Goal: Task Accomplishment & Management: Use online tool/utility

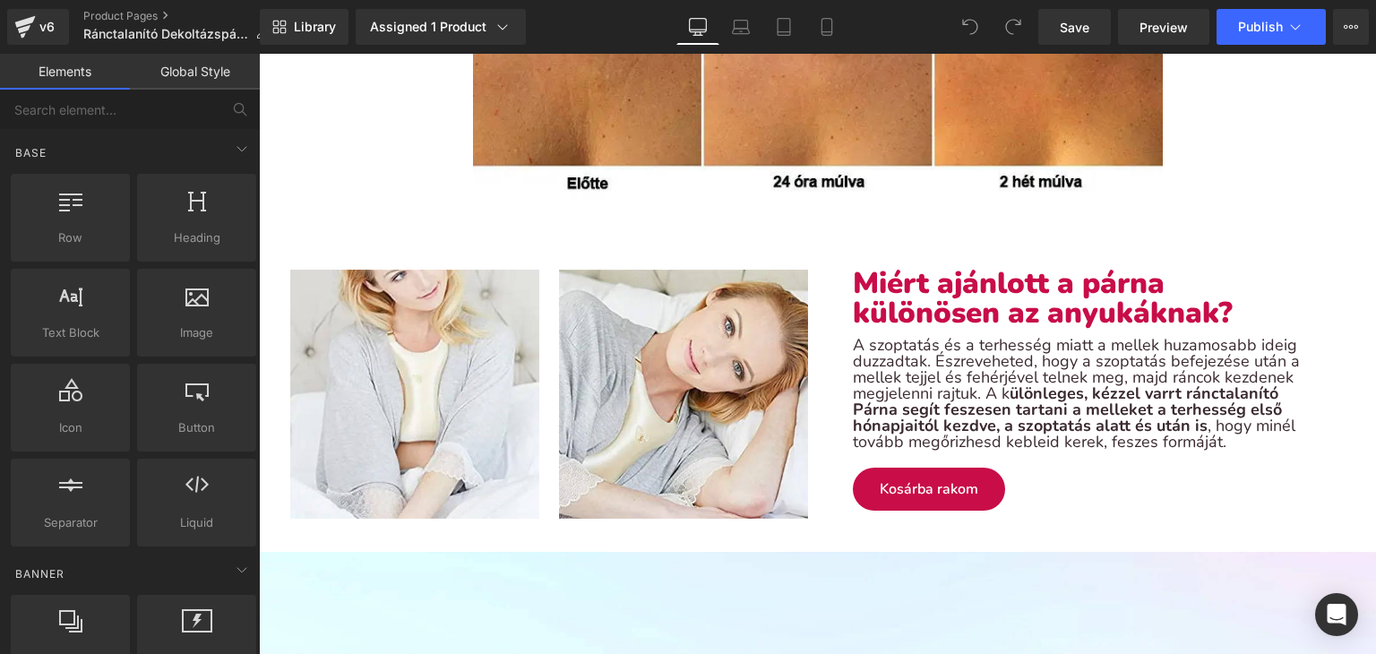
scroll to position [1971, 0]
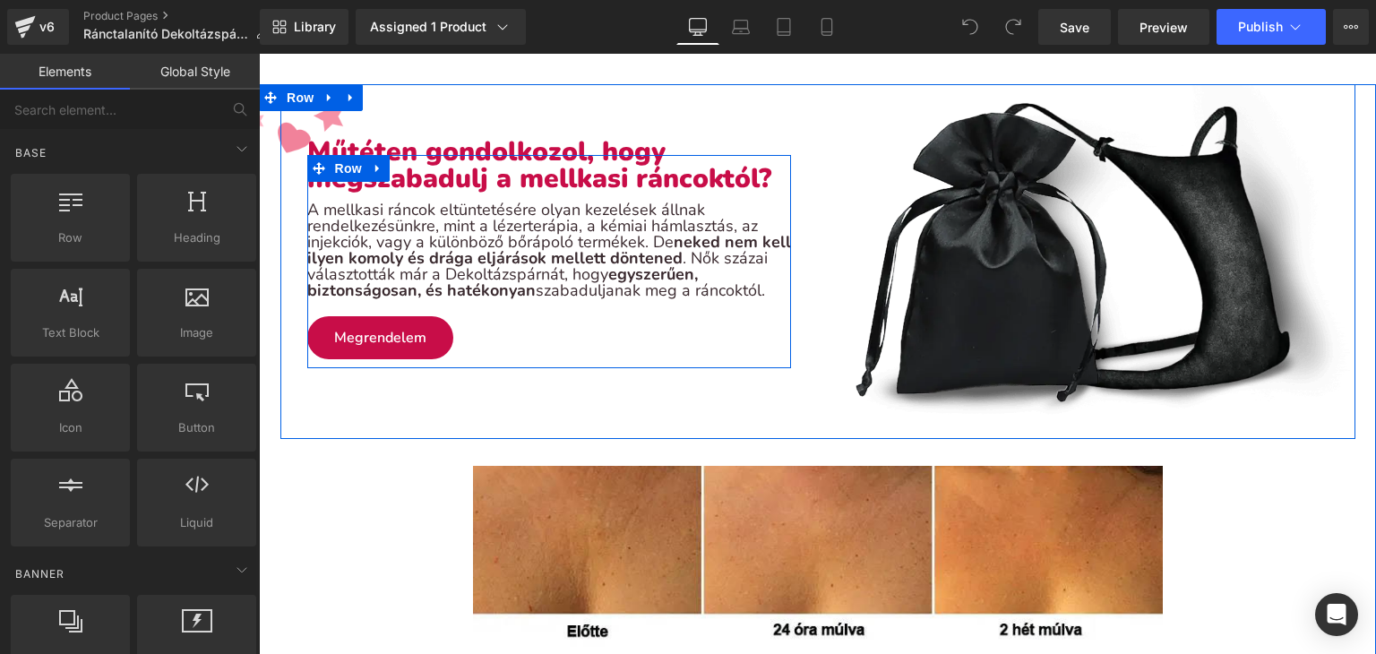
click at [736, 278] on div "A mellkasi ráncok eltüntetésére olyan kezelések állnak rendelkezésünkre, mint a…" at bounding box center [549, 250] width 484 height 97
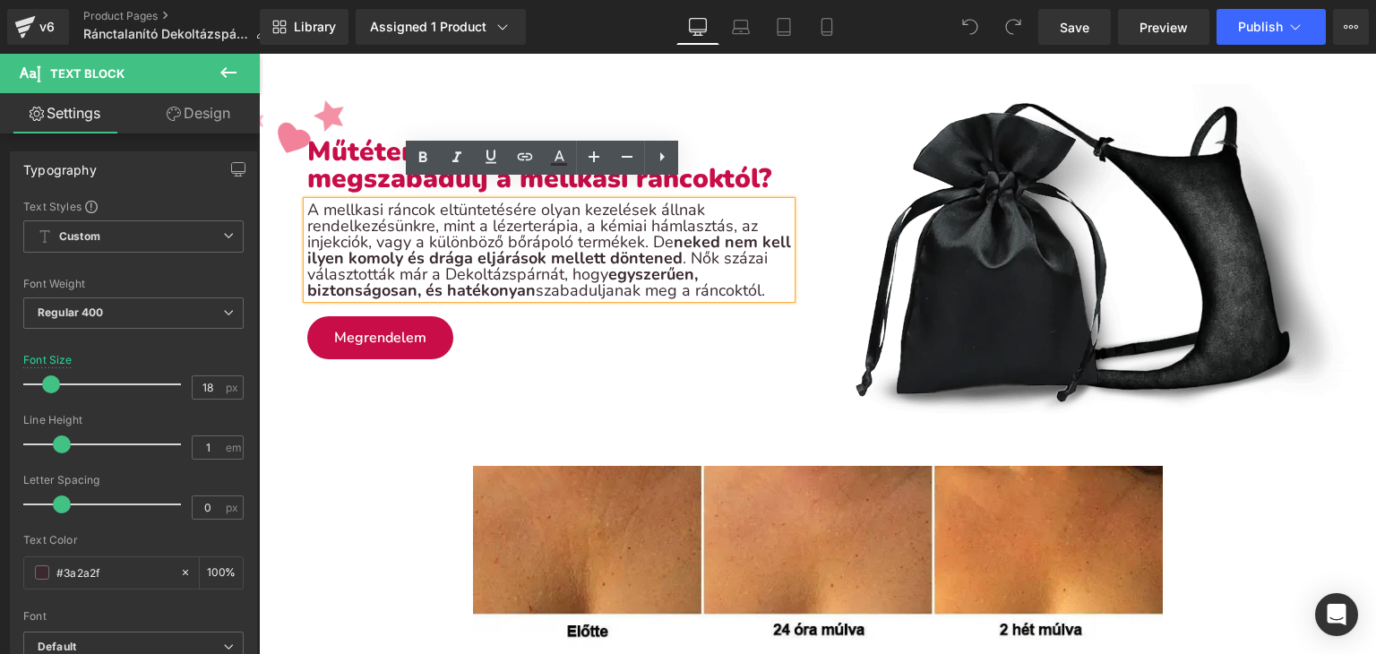
click at [765, 270] on div "A mellkasi ráncok eltüntetésére olyan kezelések állnak rendelkezésünkre, mint a…" at bounding box center [549, 250] width 484 height 97
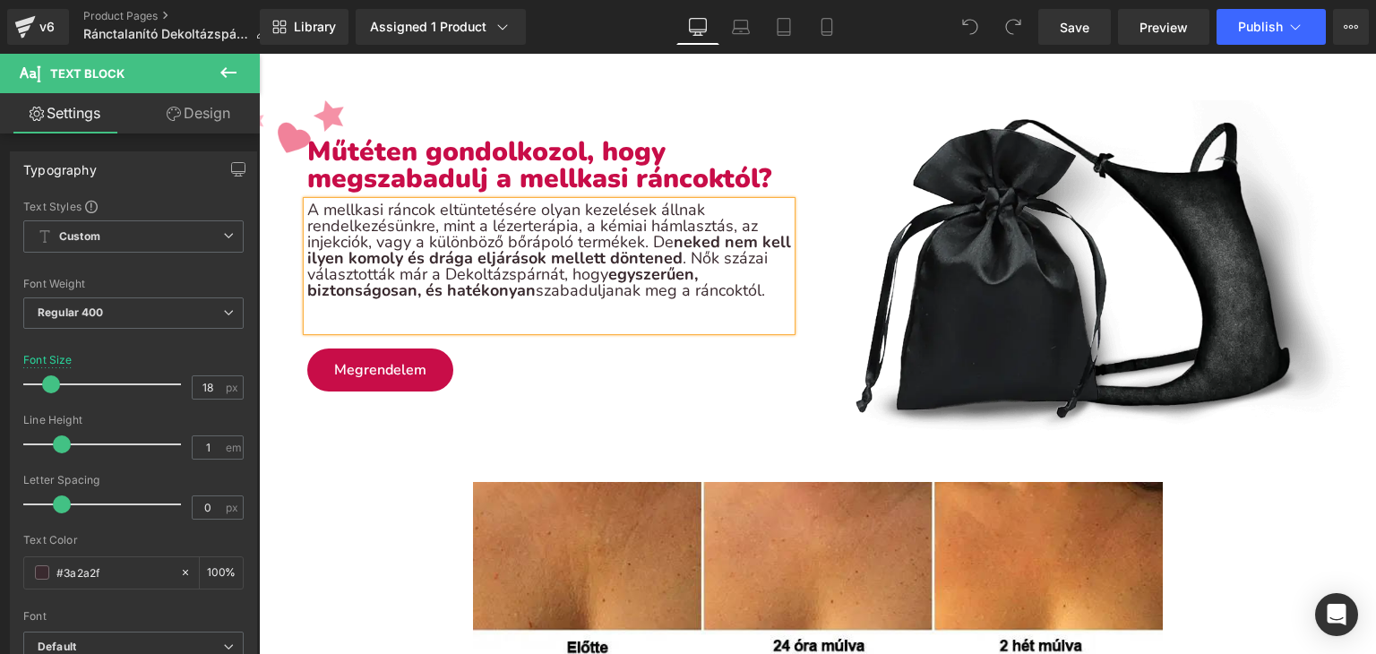
scroll to position [1947, 0]
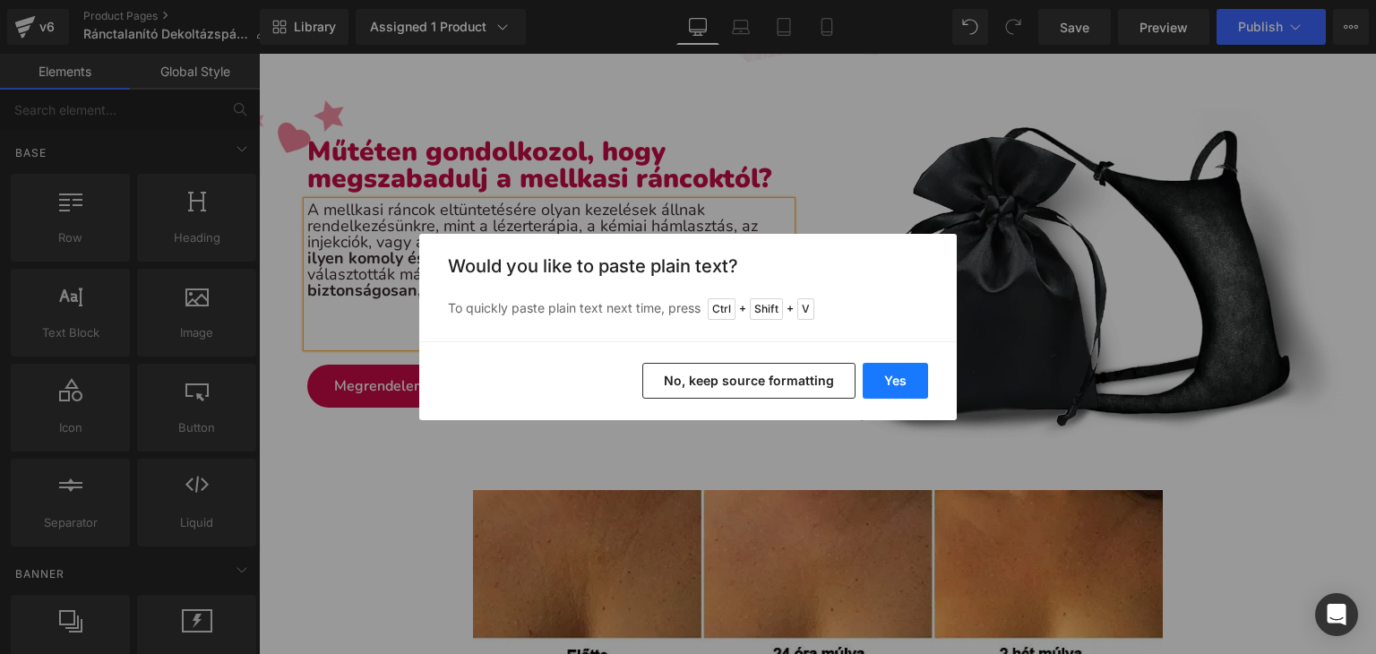
click at [874, 380] on button "Yes" at bounding box center [895, 381] width 65 height 36
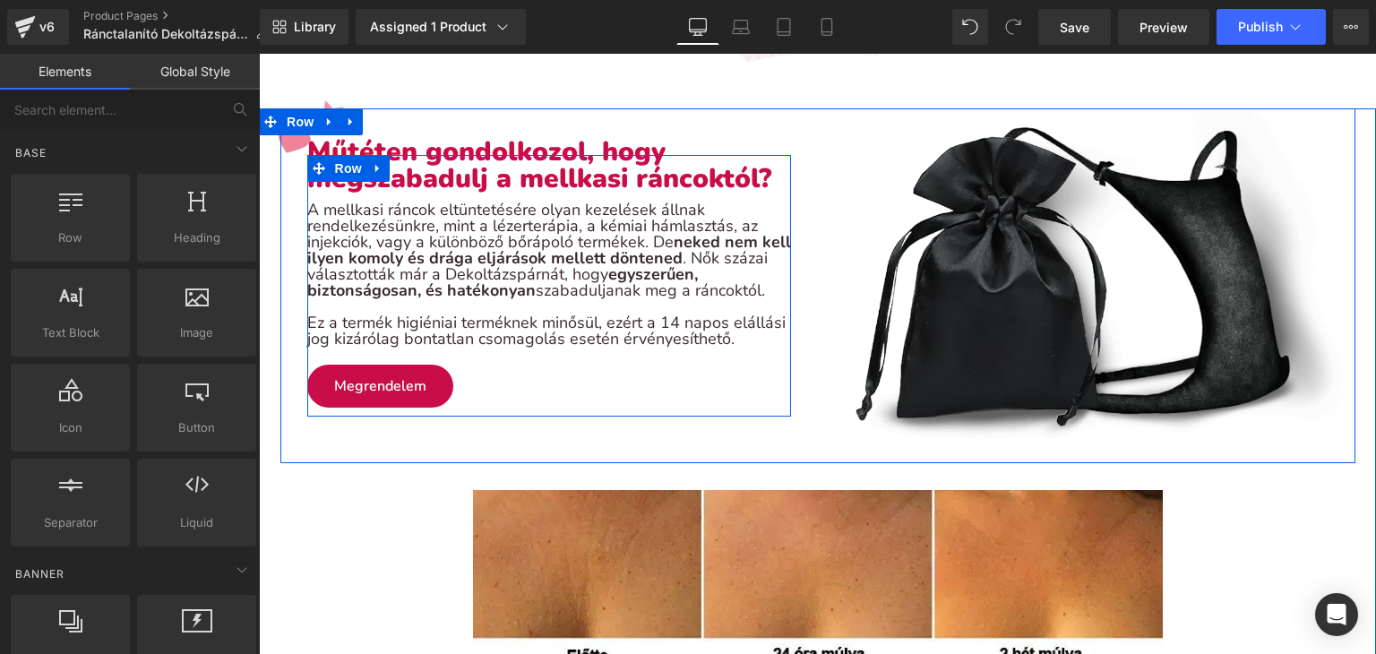
click at [608, 316] on div "A mellkasi ráncok eltüntetésére olyan kezelések állnak rendelkezésünkre, mint a…" at bounding box center [549, 274] width 484 height 145
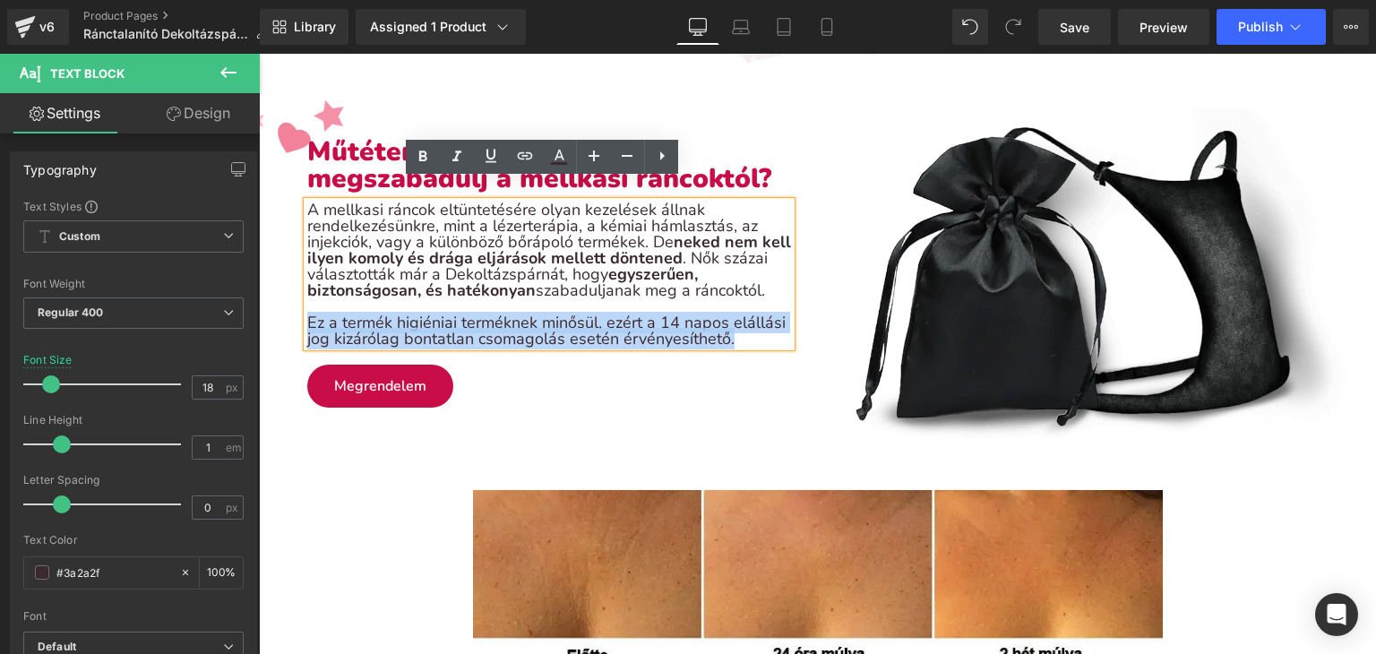
drag, startPoint x: 731, startPoint y: 320, endPoint x: 301, endPoint y: 300, distance: 430.5
click at [307, 300] on div "A mellkasi ráncok eltüntetésére olyan kezelések állnak rendelkezésünkre, mint a…" at bounding box center [549, 274] width 484 height 145
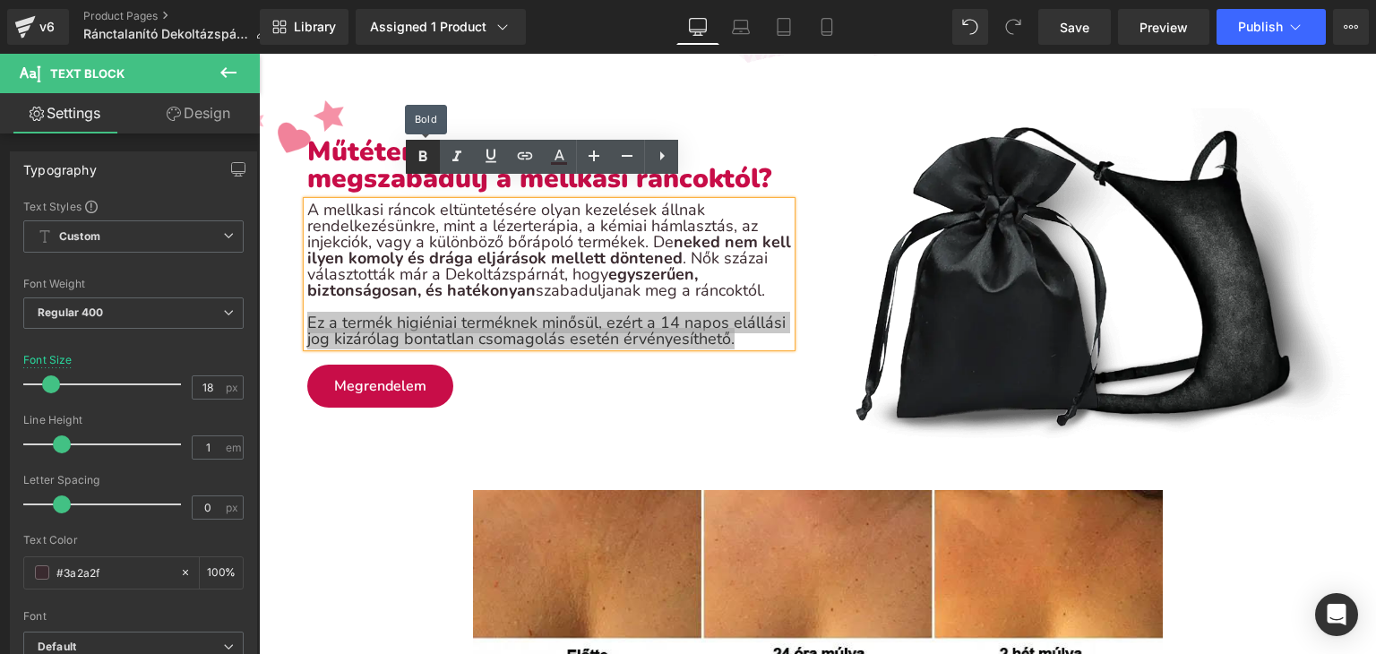
click at [410, 161] on link at bounding box center [423, 157] width 34 height 34
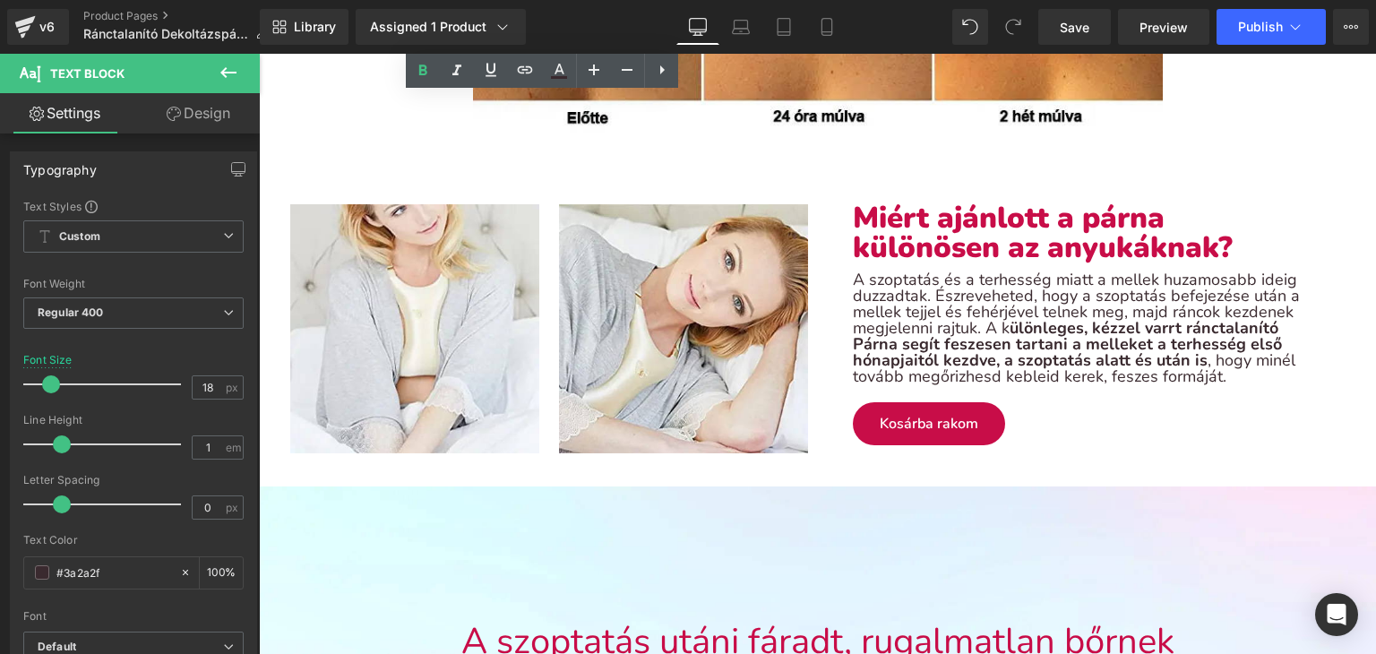
scroll to position [2036, 0]
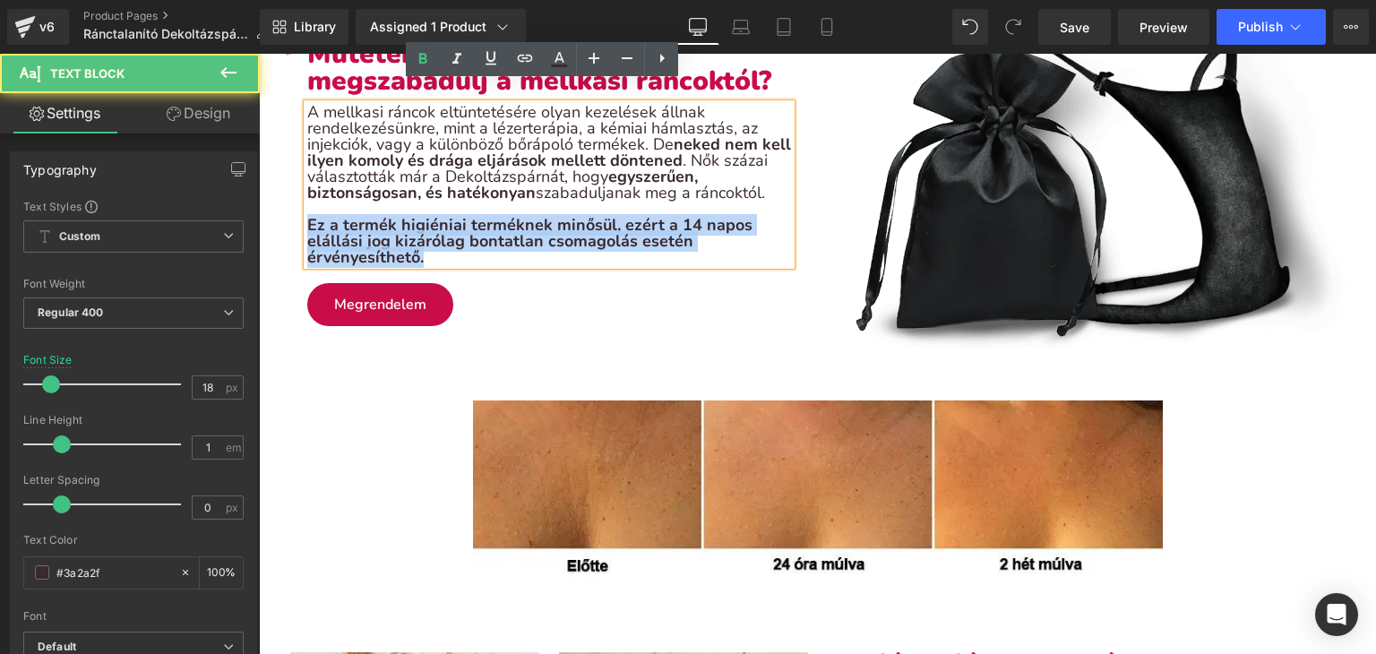
drag, startPoint x: 419, startPoint y: 241, endPoint x: 301, endPoint y: 212, distance: 121.7
click at [307, 212] on div "A mellkasi ráncok eltüntetésére olyan kezelések állnak rendelkezésünkre, mint a…" at bounding box center [549, 184] width 484 height 161
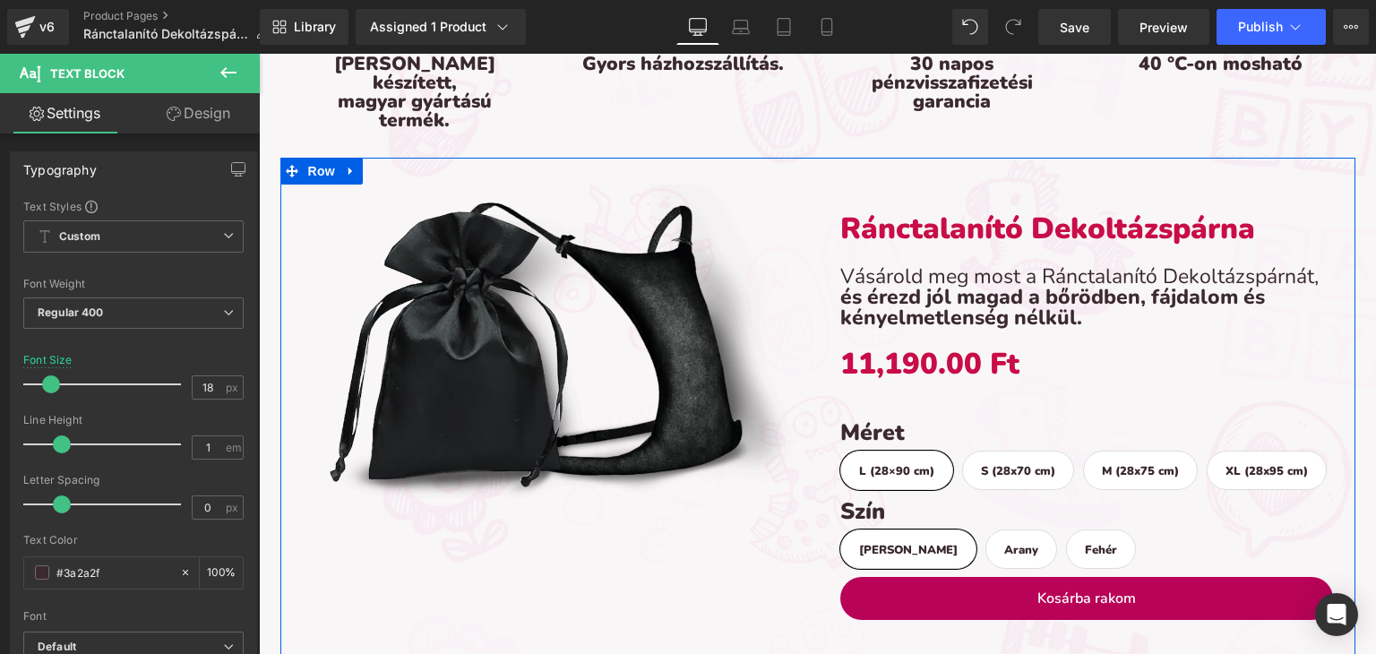
scroll to position [3584, 0]
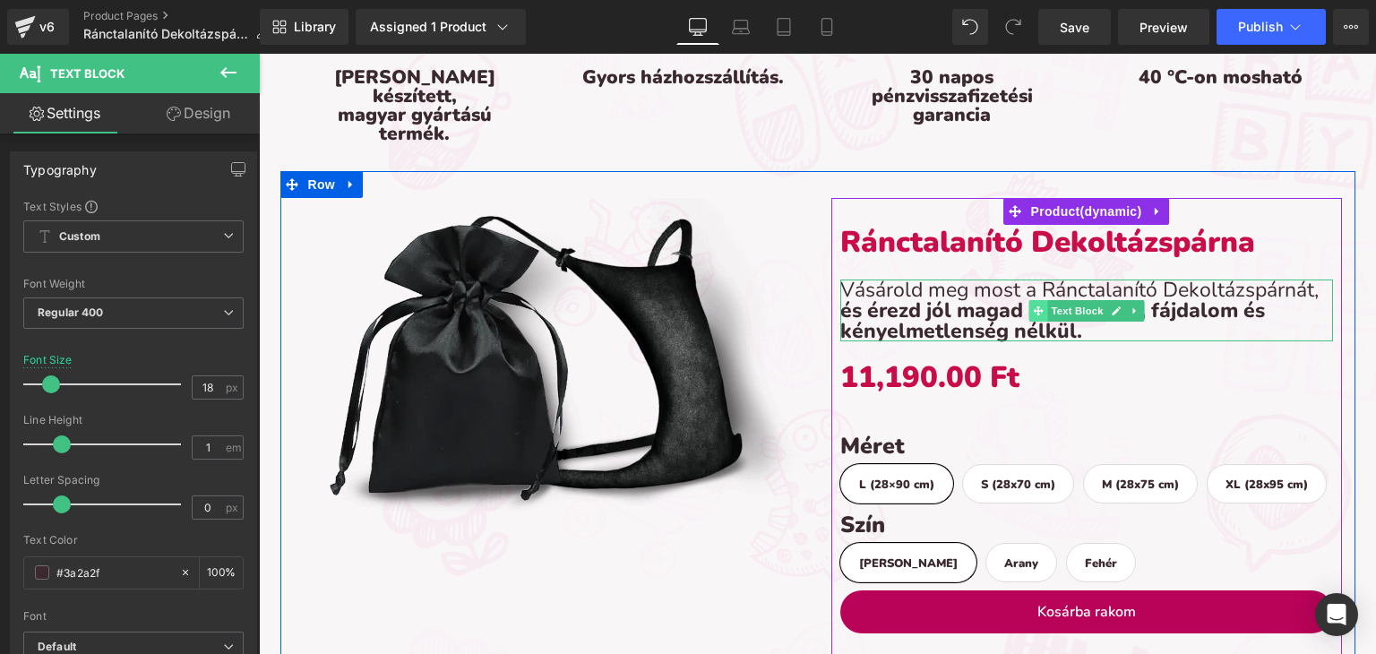
click at [1033, 306] on icon at bounding box center [1038, 311] width 10 height 10
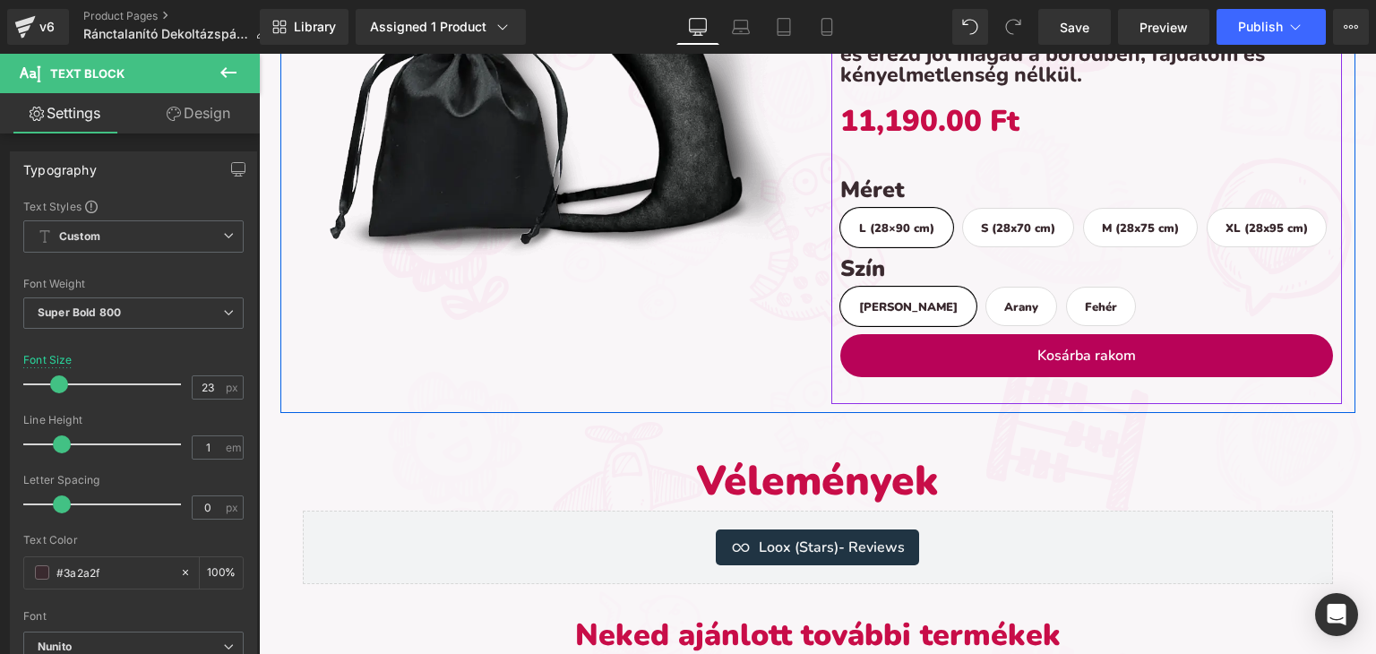
scroll to position [3852, 0]
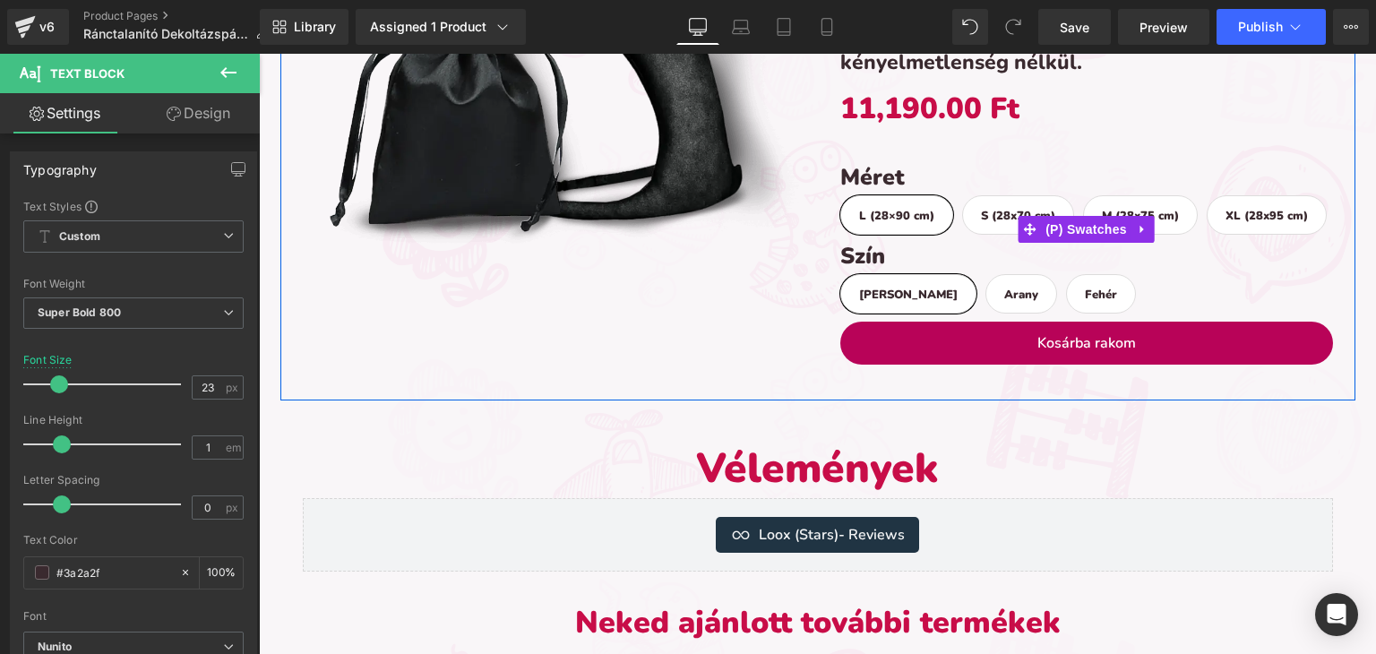
click at [1094, 256] on div "Szín Fekete [GEOGRAPHIC_DATA] [GEOGRAPHIC_DATA]" at bounding box center [1086, 282] width 493 height 79
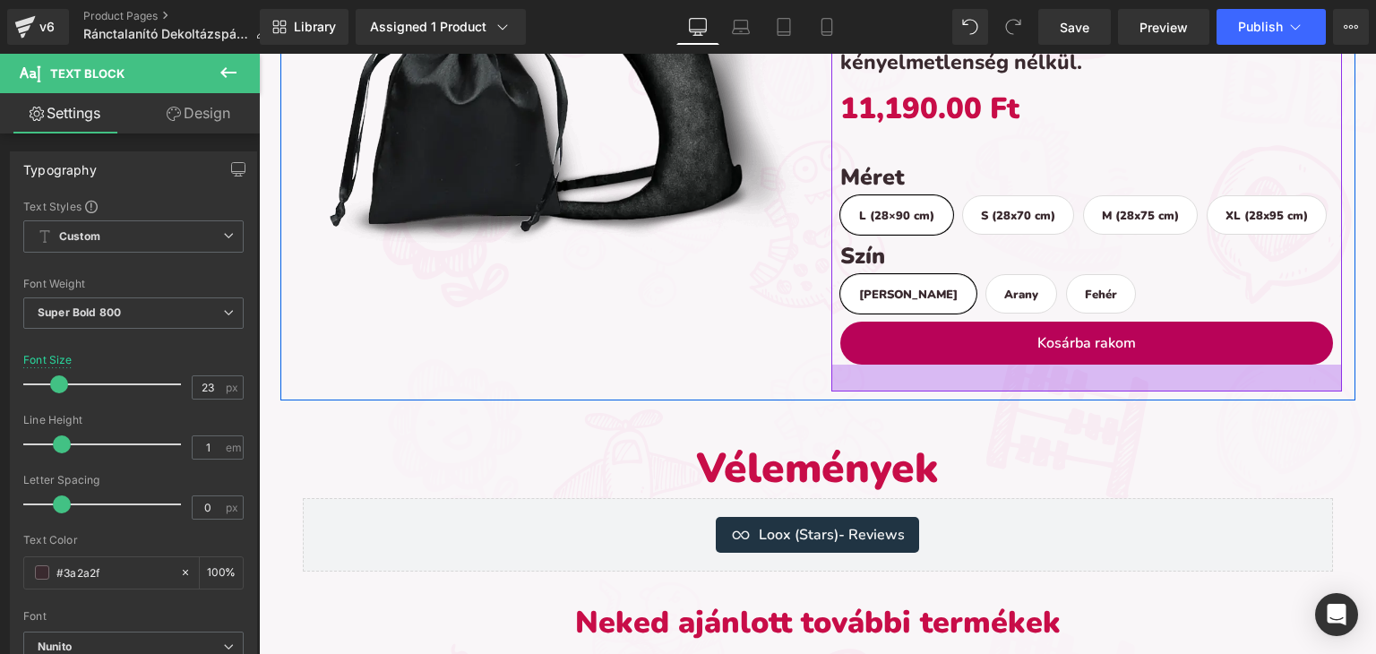
click at [987, 365] on div at bounding box center [1086, 378] width 511 height 27
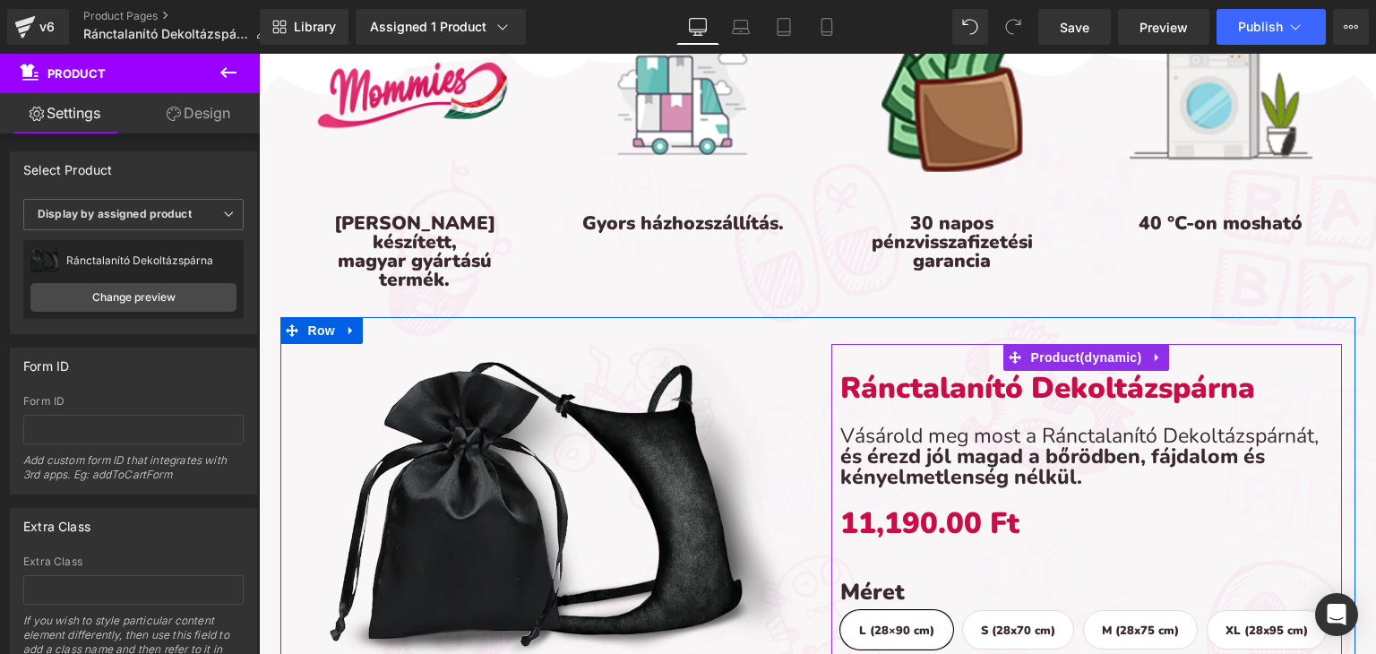
scroll to position [3405, 0]
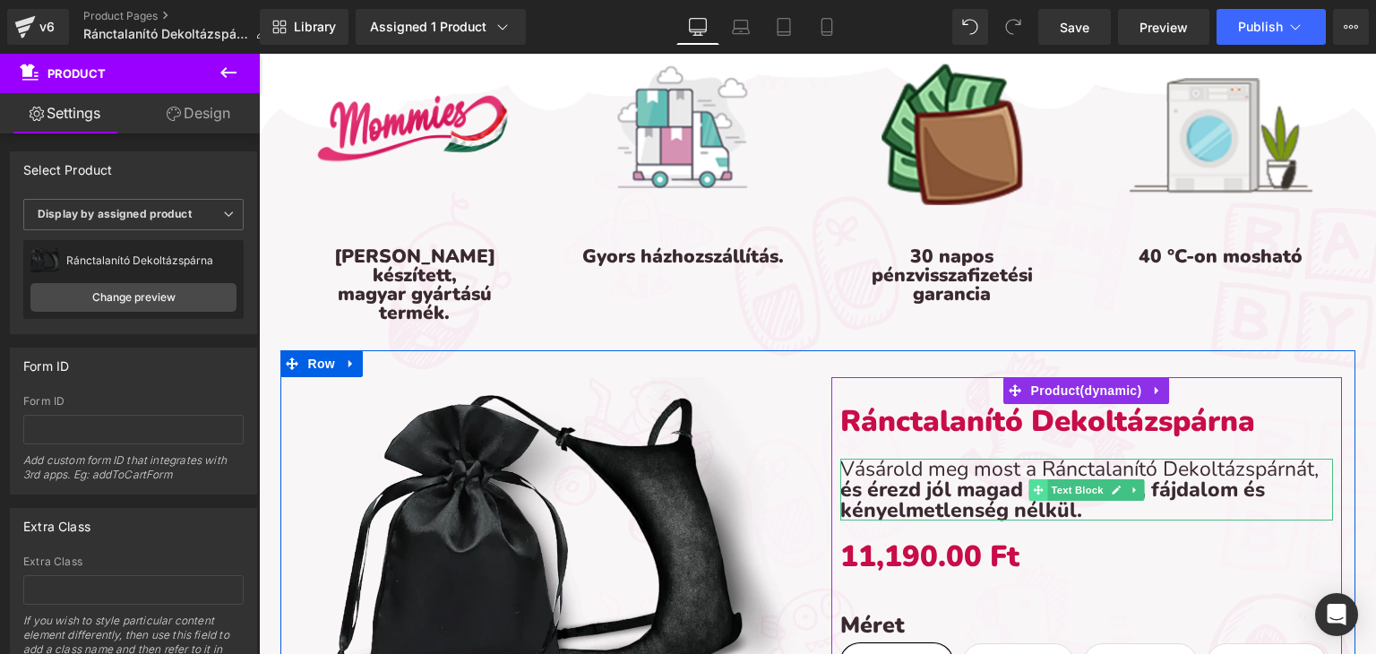
click at [1030, 479] on span at bounding box center [1038, 490] width 19 height 22
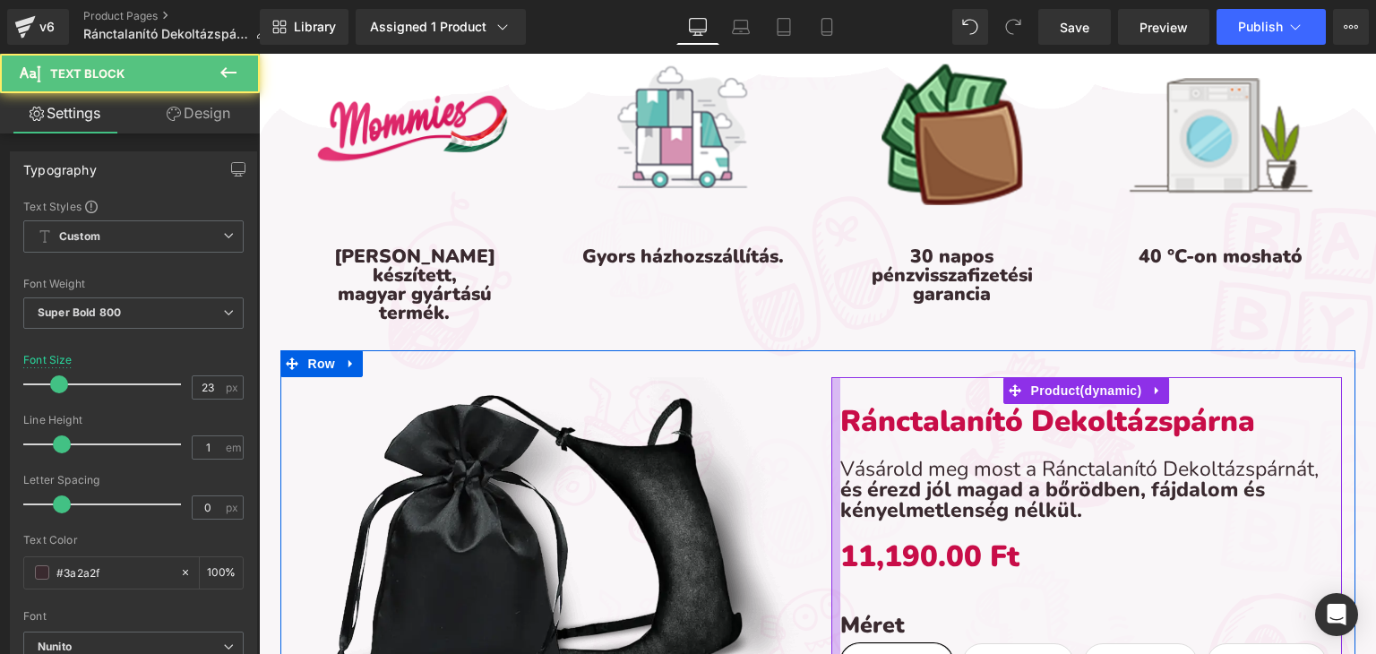
scroll to position [3852, 0]
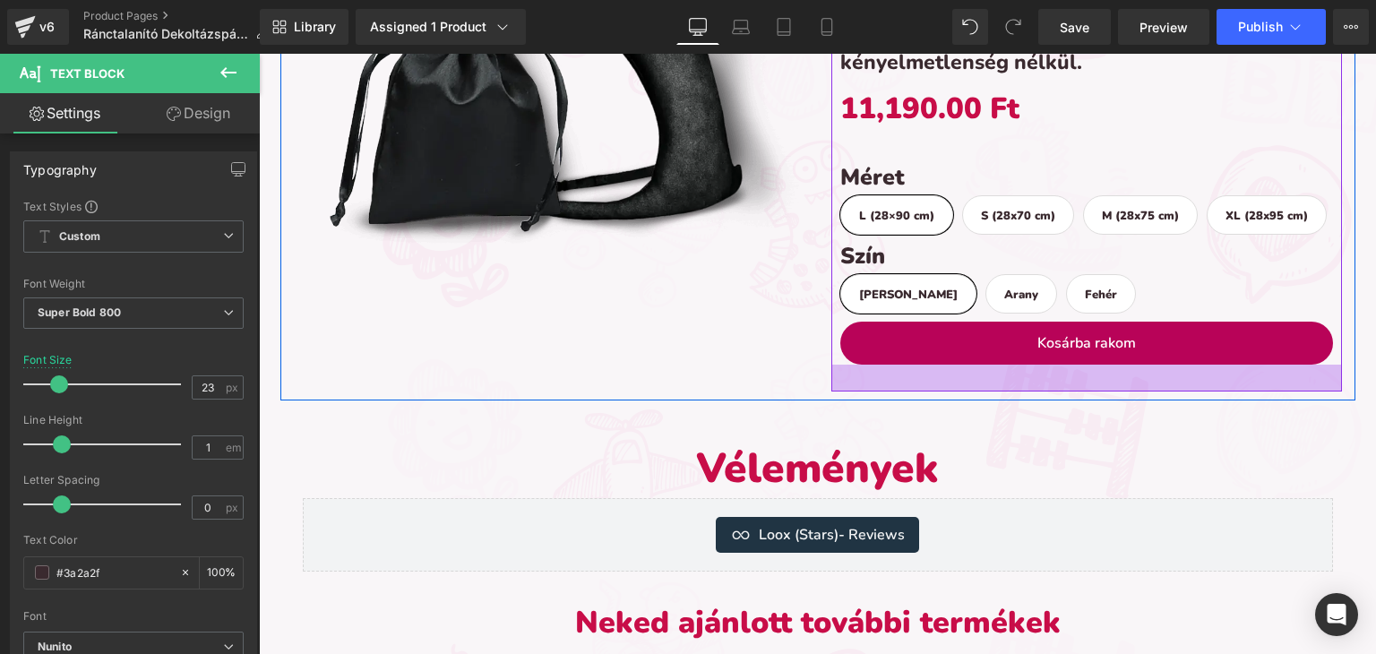
click at [978, 365] on div at bounding box center [1086, 378] width 511 height 27
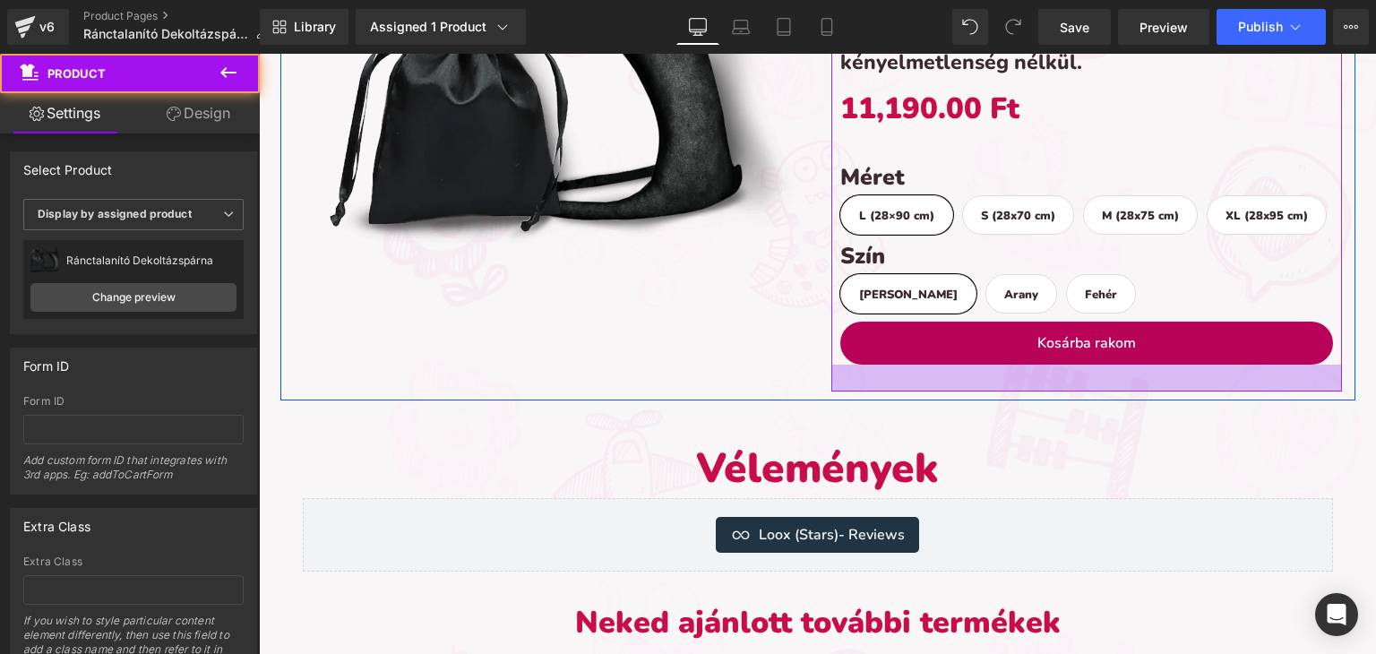
click at [968, 365] on div at bounding box center [1086, 378] width 511 height 27
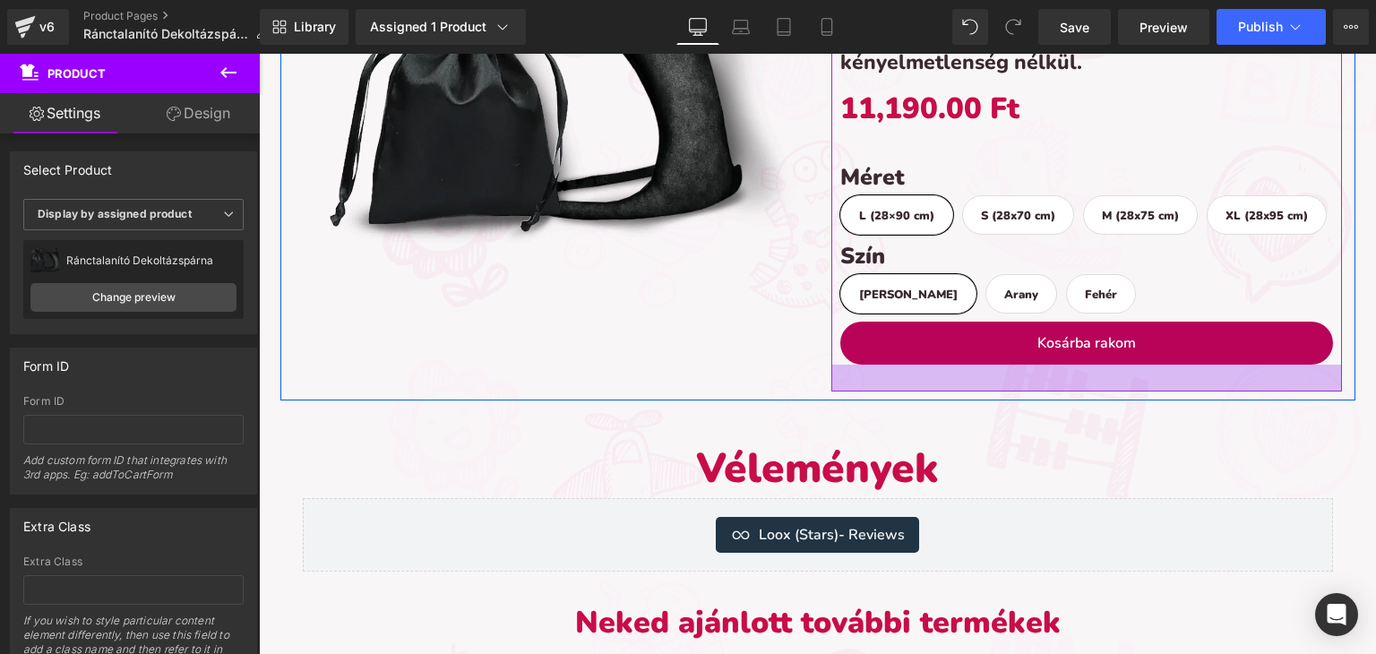
click at [968, 365] on div at bounding box center [1086, 378] width 511 height 27
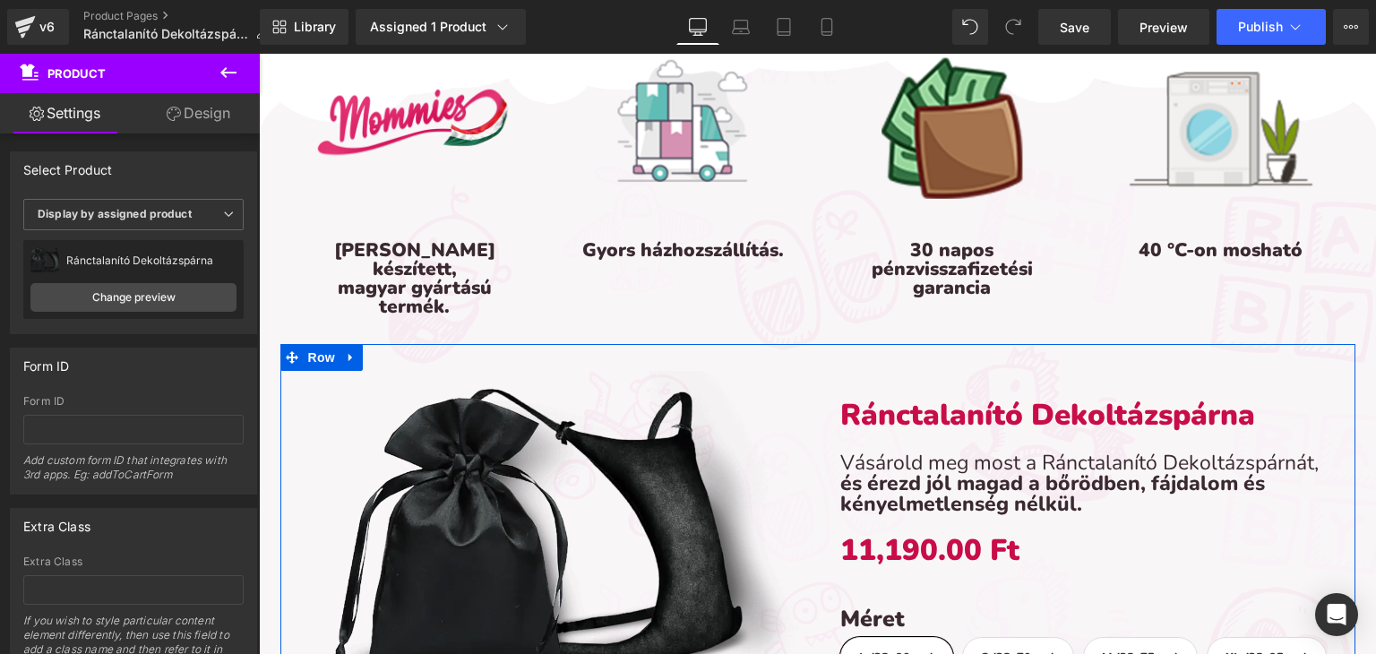
scroll to position [3405, 0]
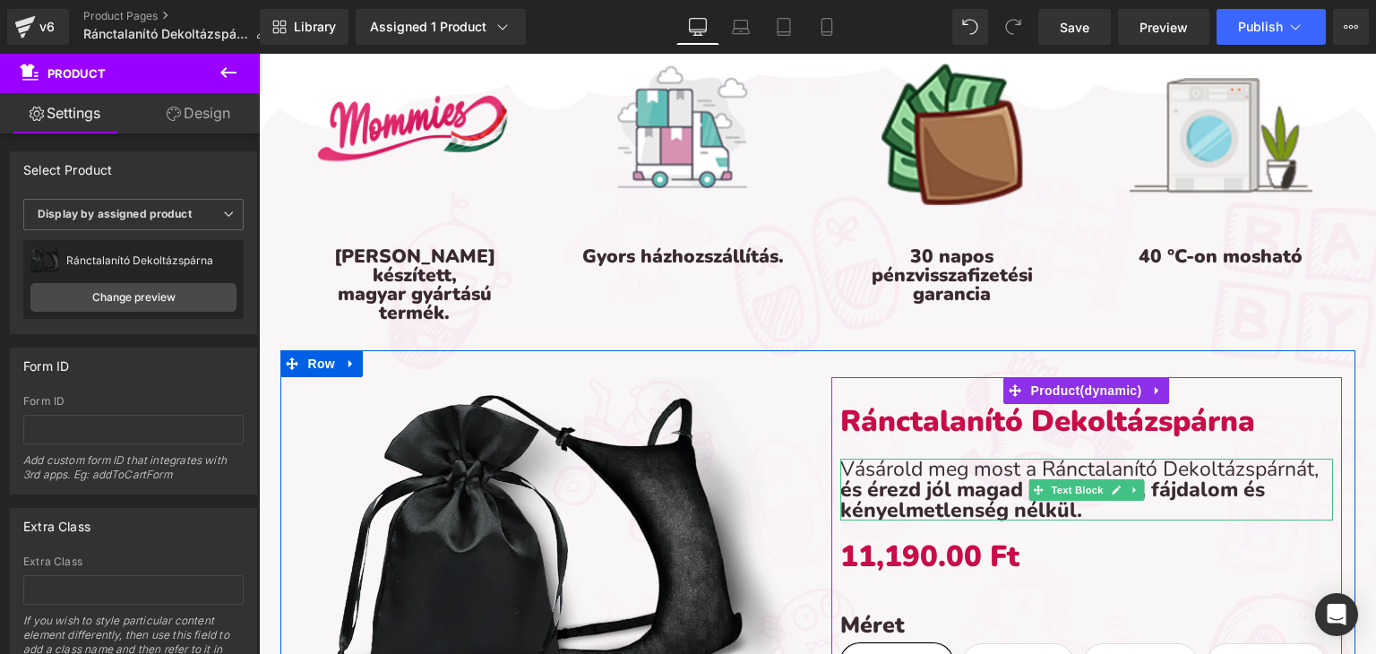
click at [977, 459] on p "Vásárold meg most a Ránctalanító Dekoltázspárnát, és érezd jól magad a bőrödben…" at bounding box center [1086, 490] width 493 height 62
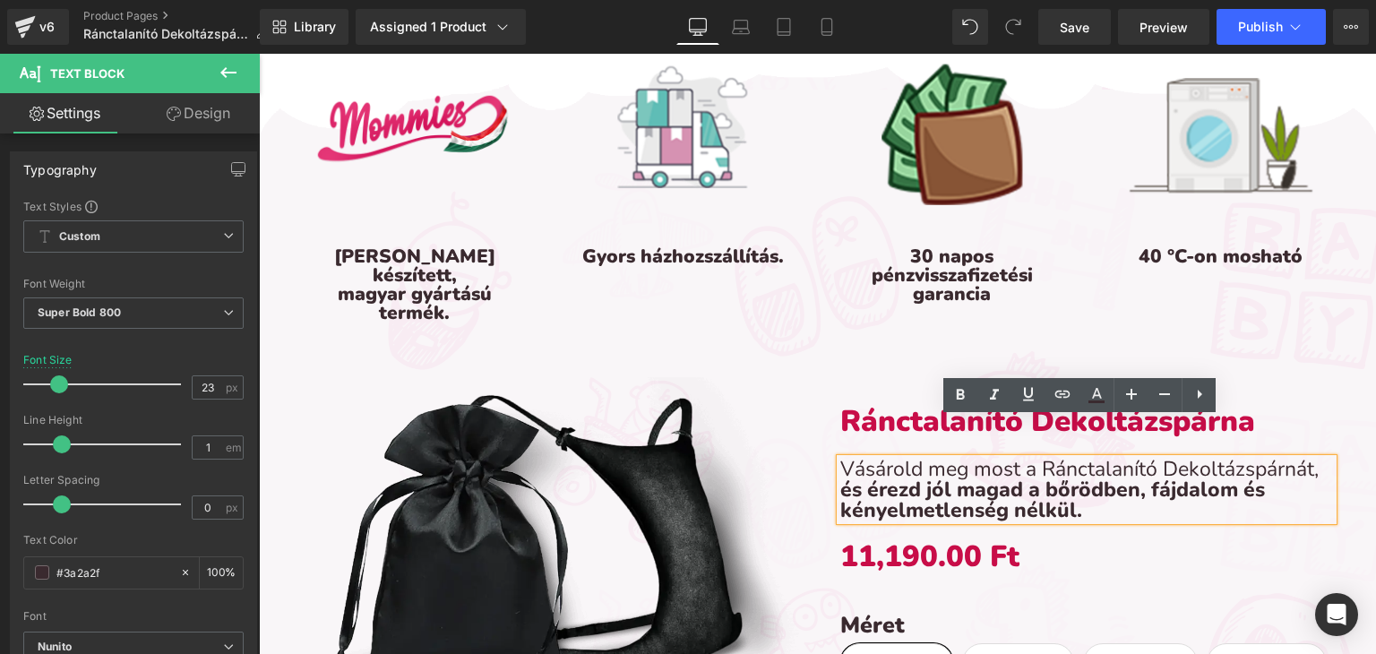
click at [939, 462] on p "Vásárold meg most a Ránctalanító Dekoltázspárnát, és érezd jól magad a bőrödben…" at bounding box center [1086, 490] width 493 height 62
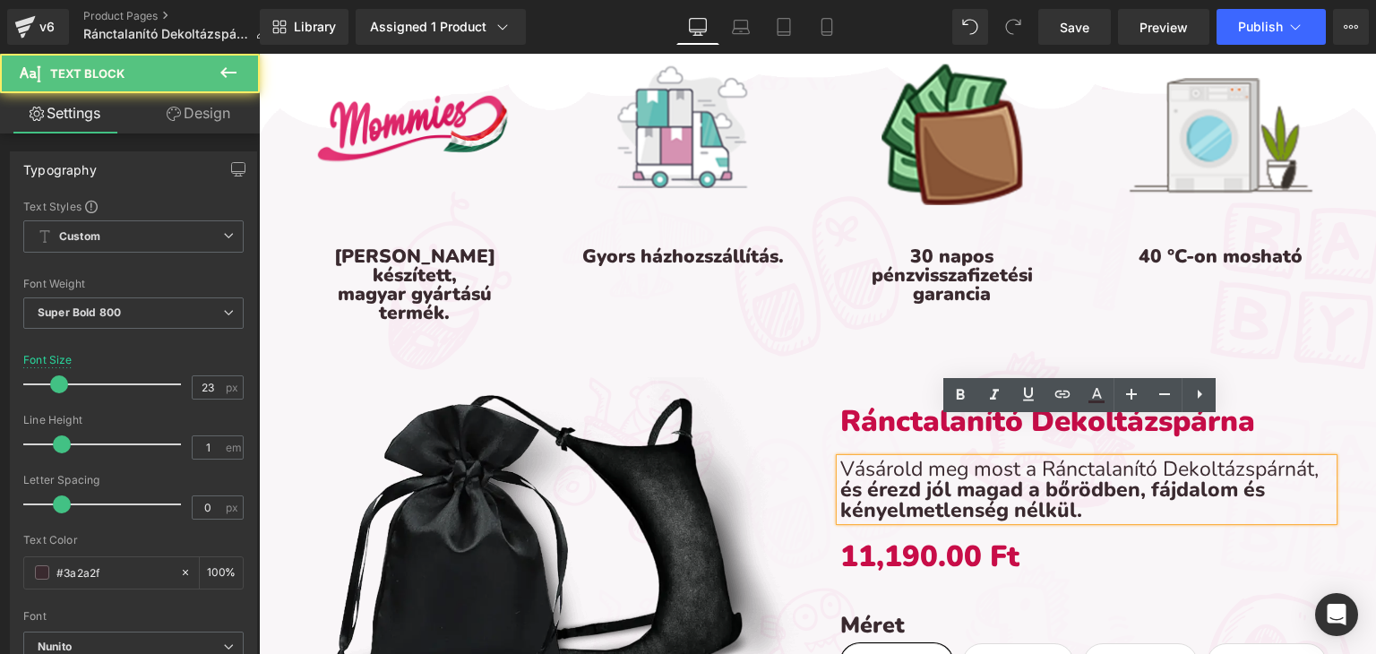
click at [796, 435] on div "Image" at bounding box center [549, 545] width 511 height 337
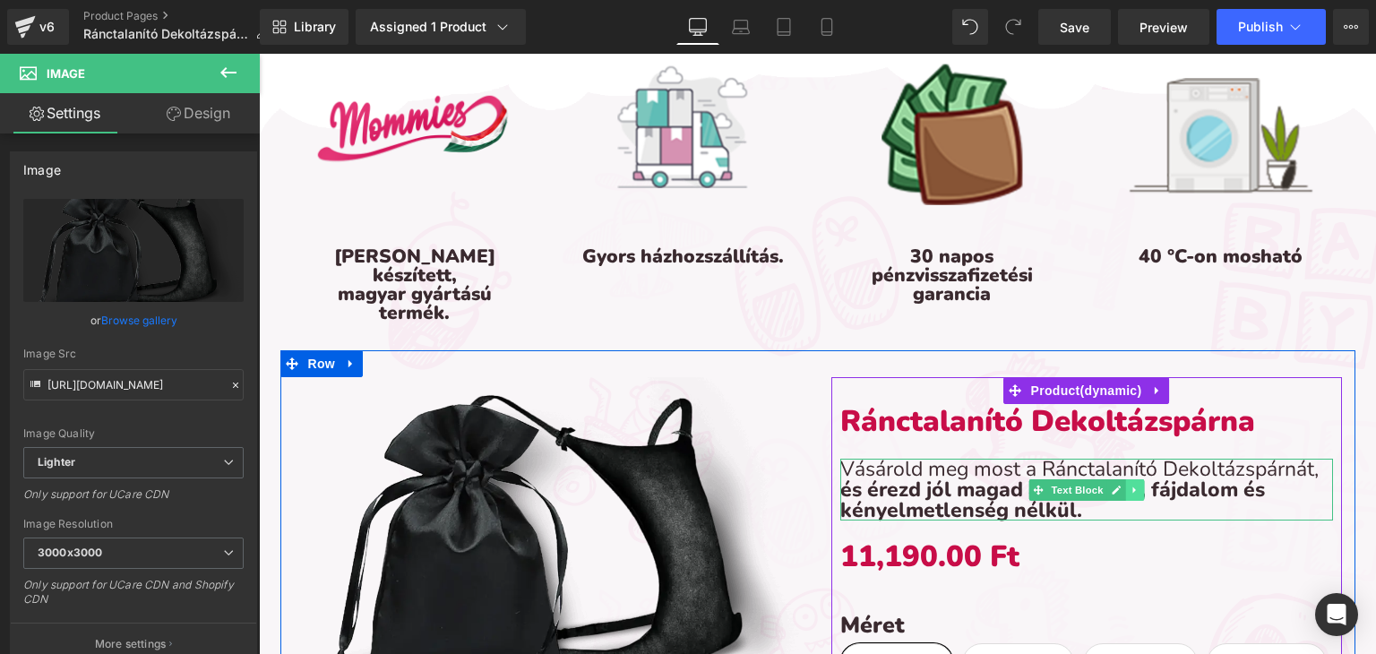
click at [1133, 479] on link at bounding box center [1134, 490] width 19 height 22
click at [1123, 479] on link at bounding box center [1125, 490] width 19 height 22
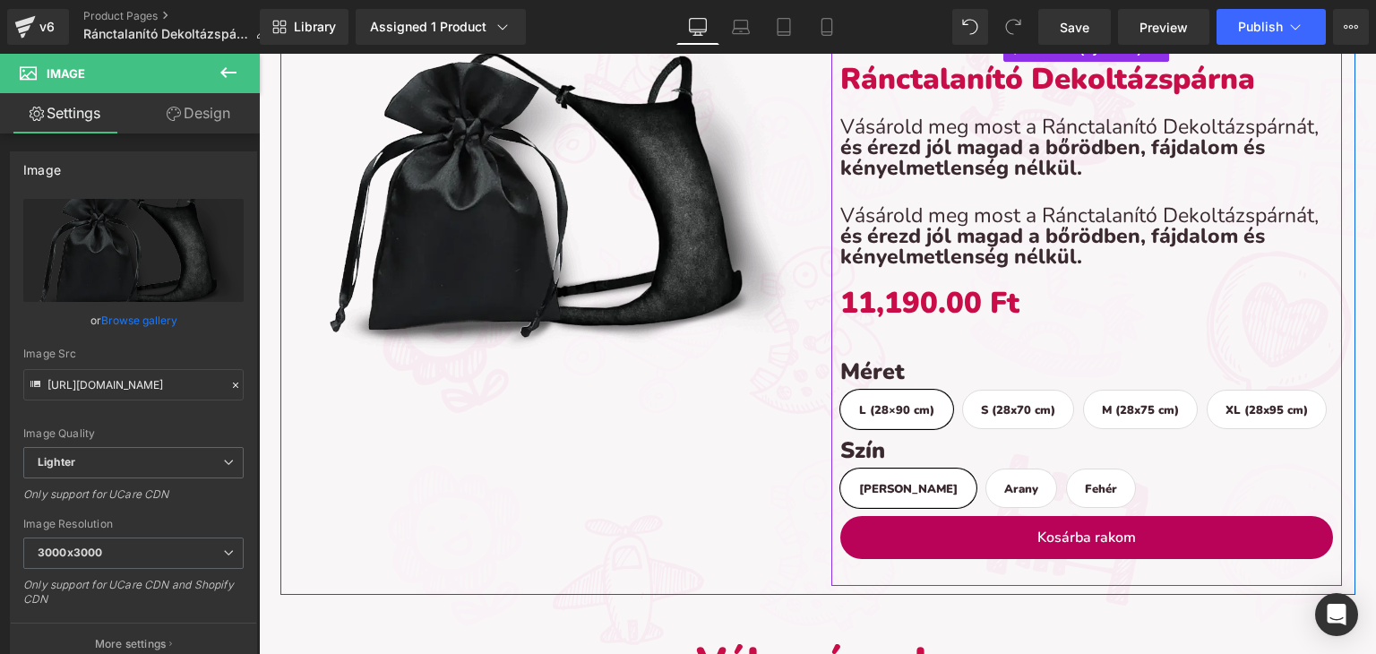
scroll to position [3787, 0]
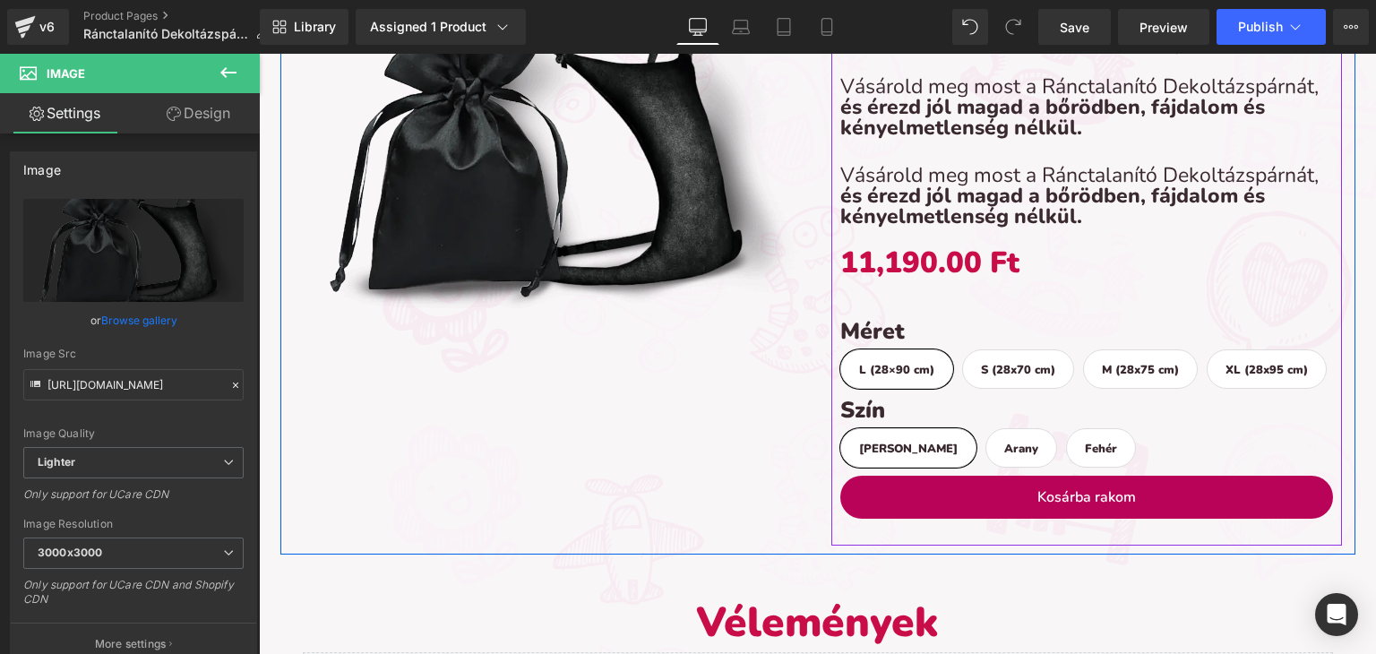
click at [903, 165] on p "Vásárold meg most a Ránctalanító Dekoltázspárnát, és érezd jól magad a bőrödben…" at bounding box center [1086, 196] width 493 height 62
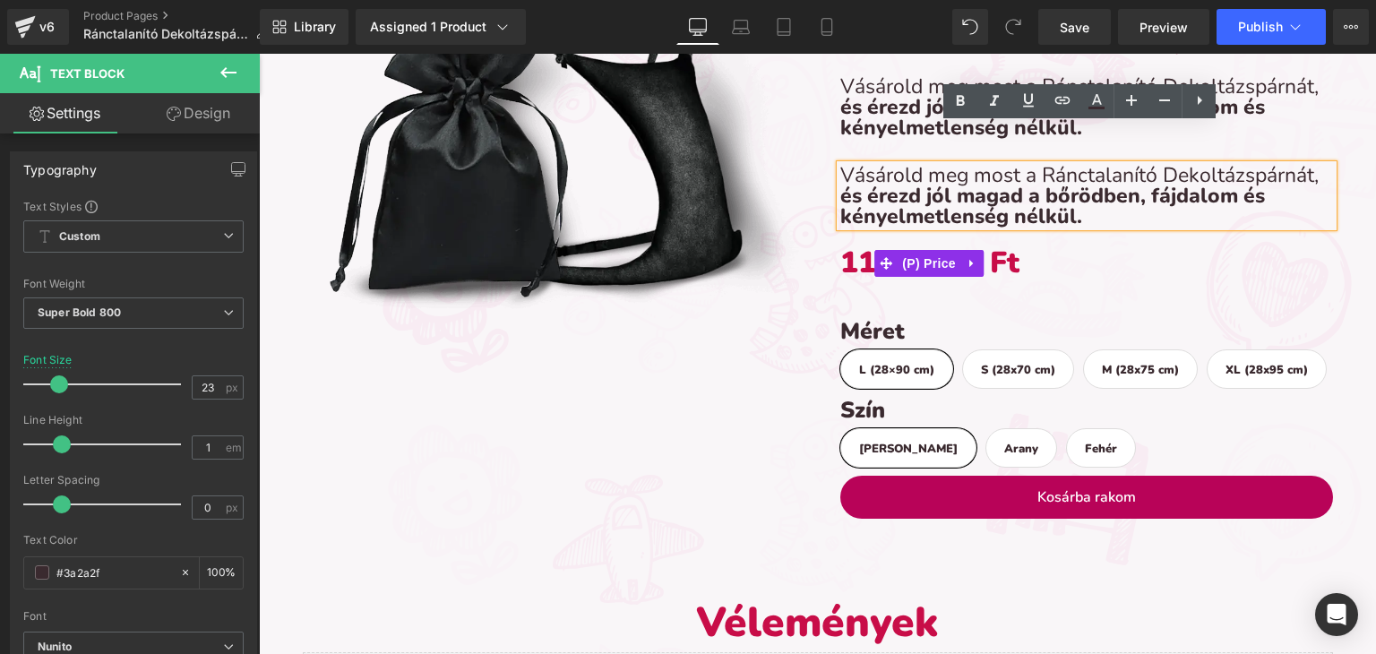
click at [1195, 236] on div "11,190.00 Ft 11,190.00 Ft" at bounding box center [1086, 264] width 493 height 56
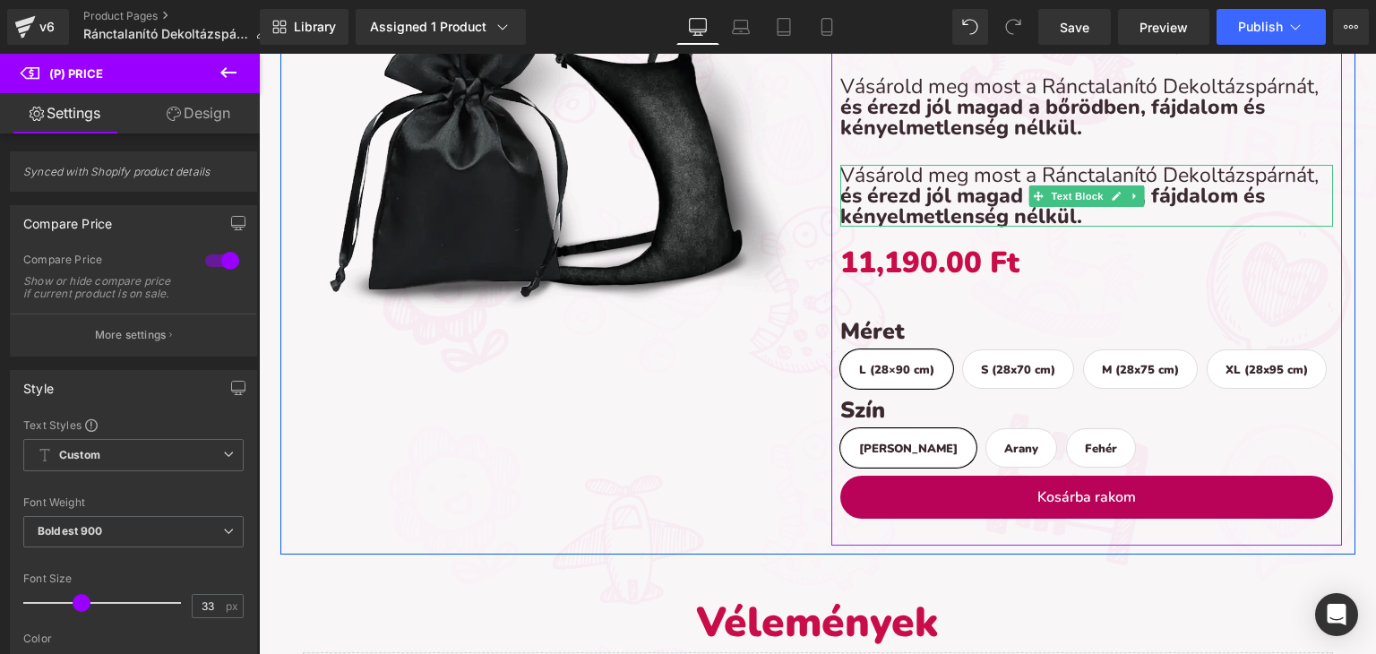
scroll to position [6087, 1104]
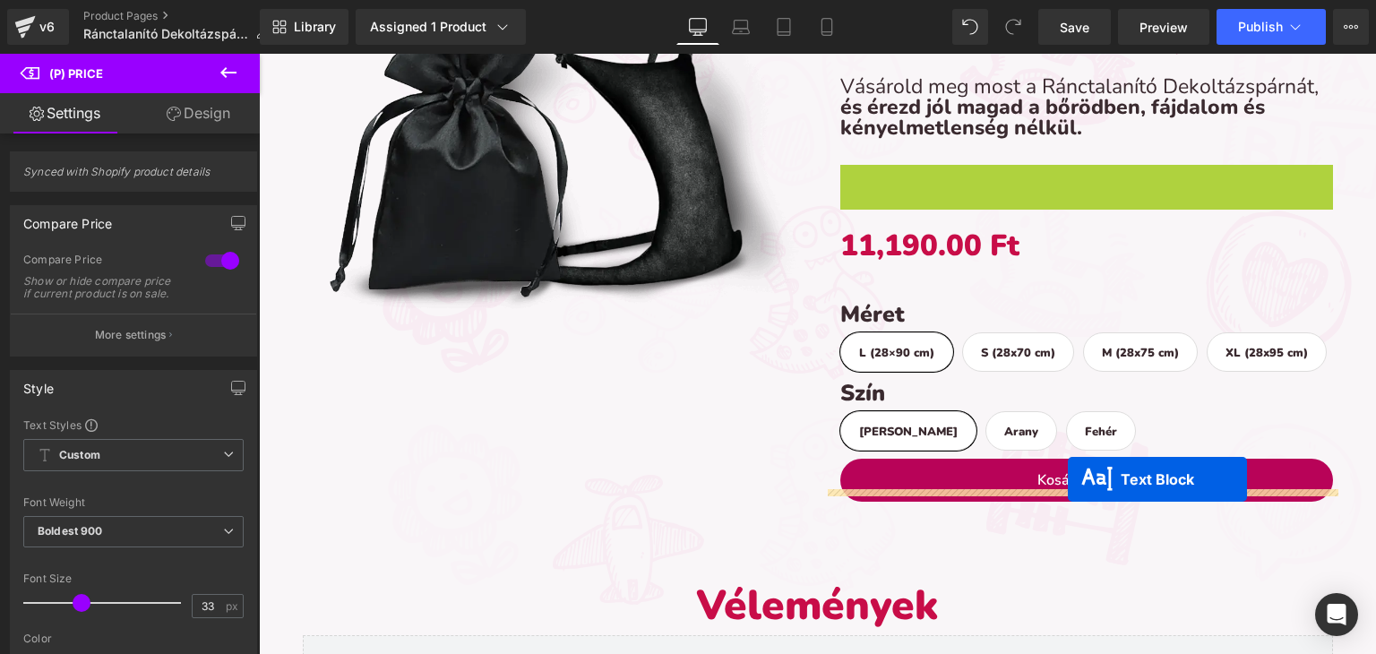
drag, startPoint x: 1027, startPoint y: 159, endPoint x: 1068, endPoint y: 479, distance: 323.4
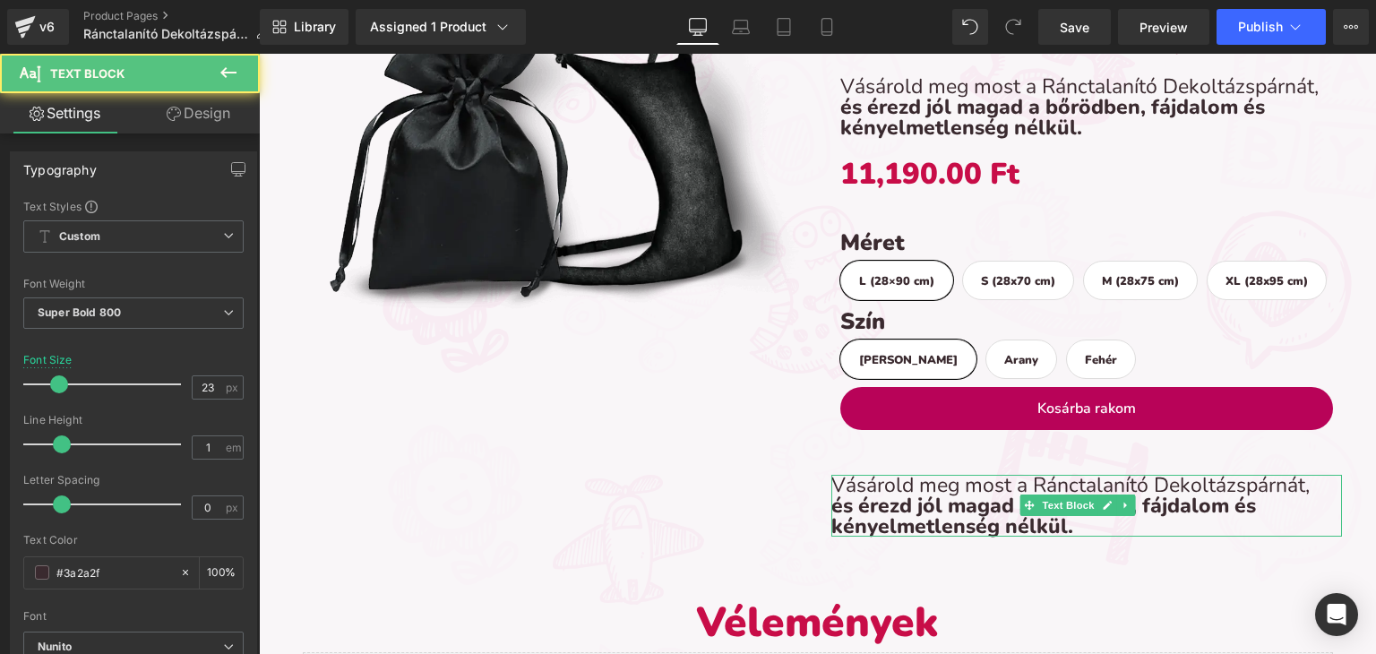
scroll to position [6103, 1104]
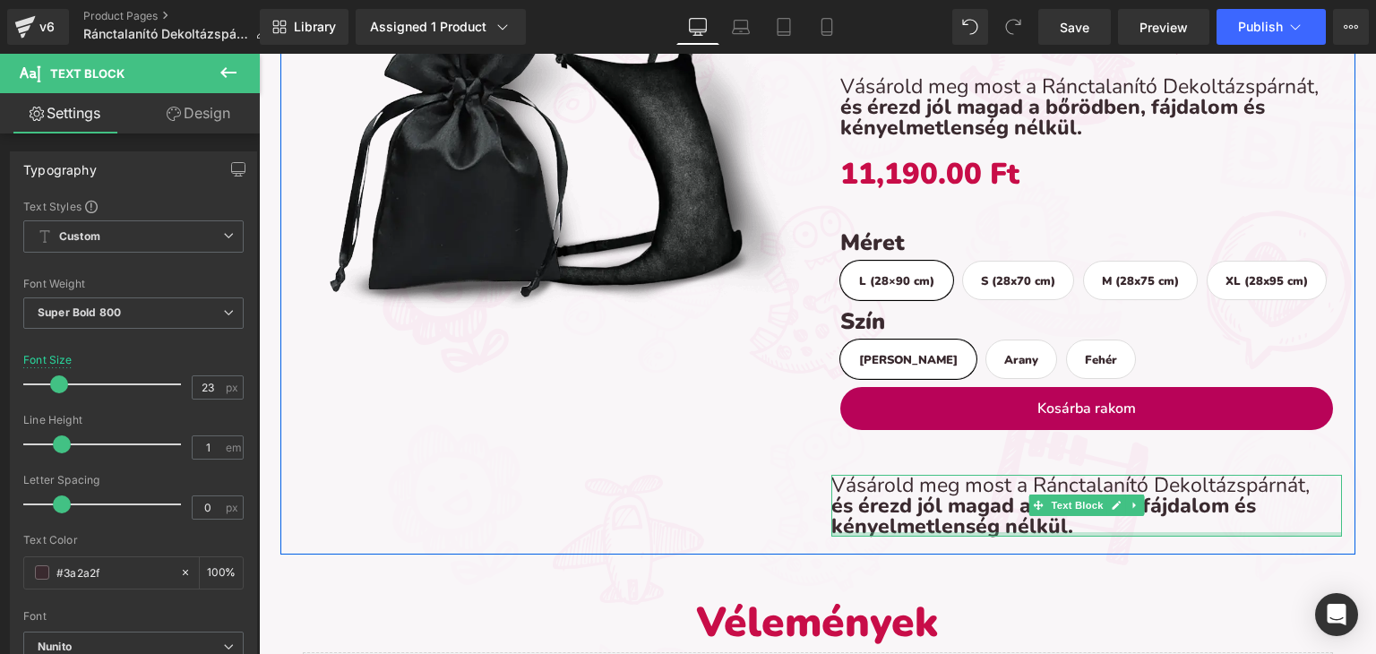
click at [1068, 532] on div at bounding box center [1086, 534] width 511 height 4
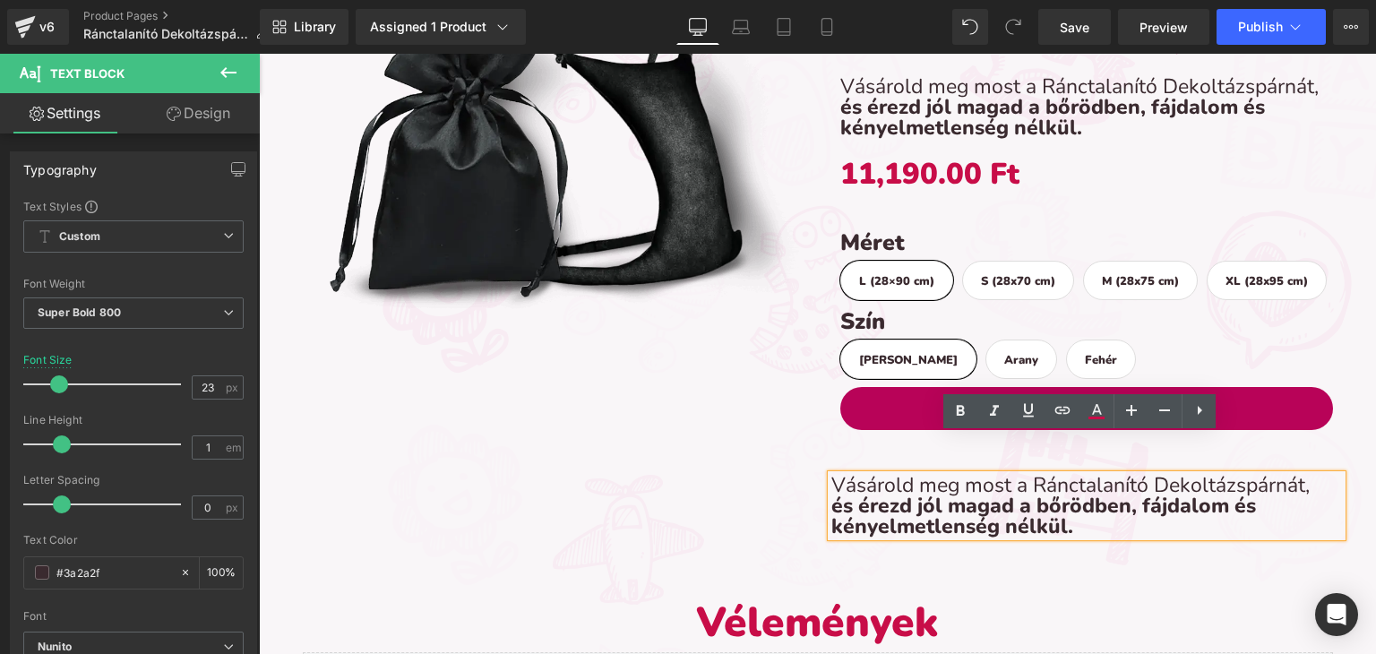
click at [1068, 478] on p "Vásárold meg most a Ránctalanító Dekoltázspárnát, és érezd jól magad a bőrödben…" at bounding box center [1086, 506] width 511 height 62
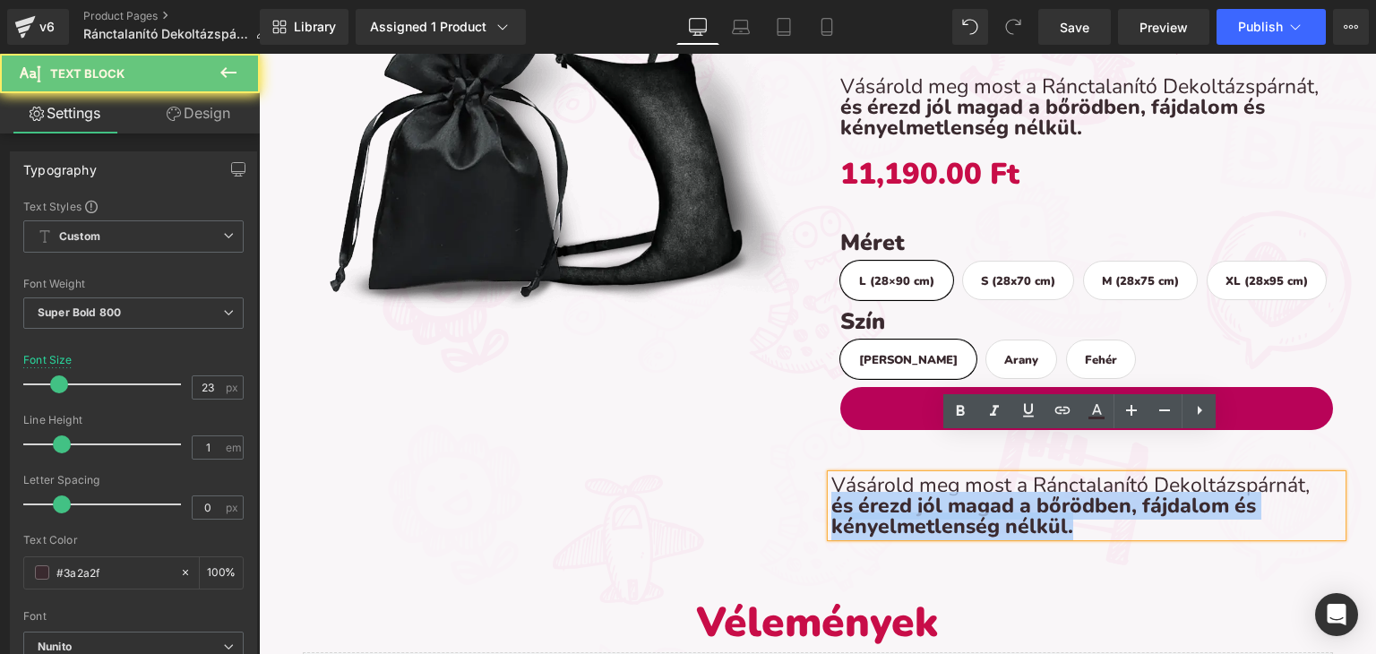
click at [1068, 478] on p "Vásárold meg most a Ránctalanító Dekoltázspárnát, és érezd jól magad a bőrödben…" at bounding box center [1086, 506] width 511 height 62
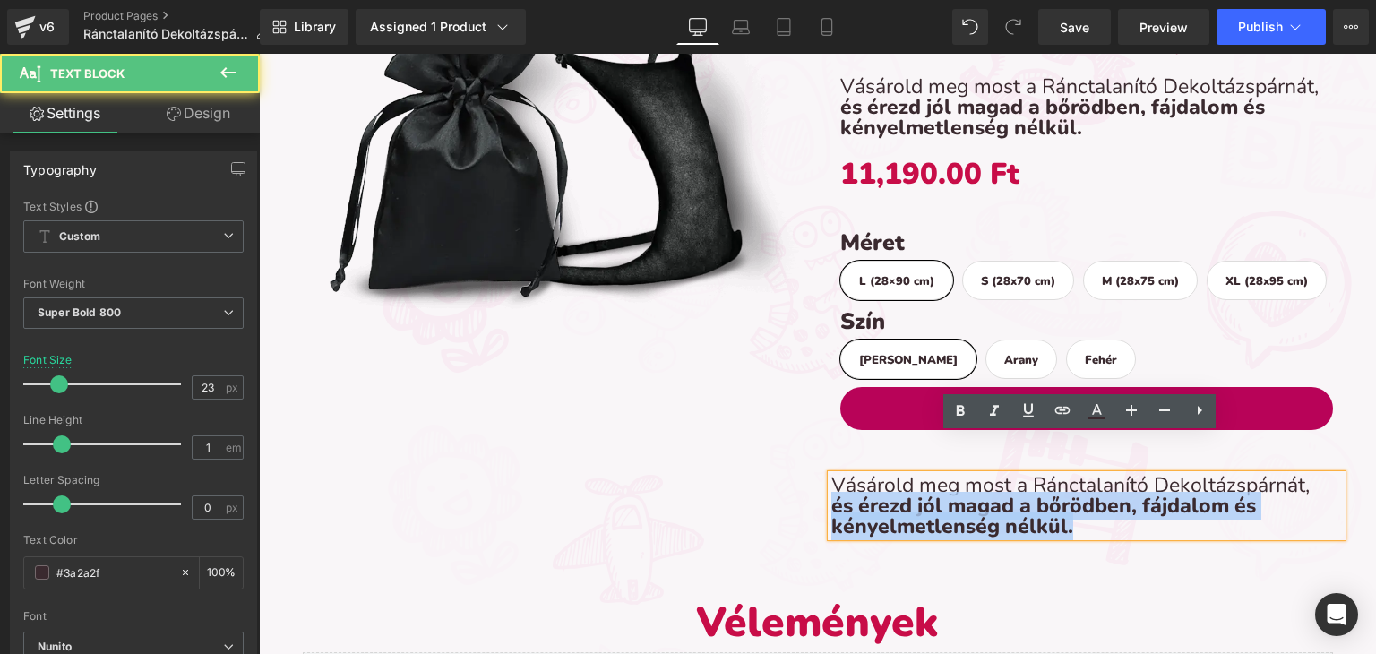
click at [1072, 478] on p "Vásárold meg most a Ránctalanító Dekoltázspárnát, és érezd jól magad a bőrödben…" at bounding box center [1086, 506] width 511 height 62
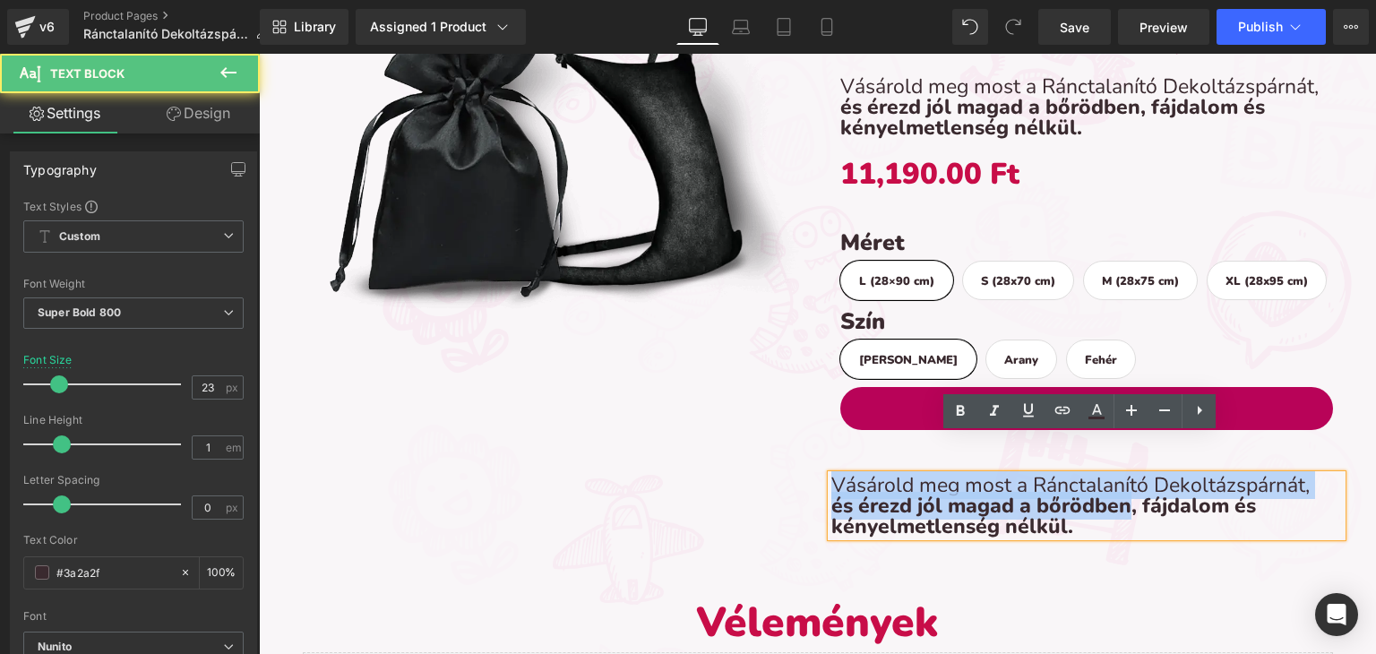
drag, startPoint x: 1072, startPoint y: 478, endPoint x: 794, endPoint y: 453, distance: 279.8
click at [794, 453] on div "Image Ránctalanító Dekoltázspárna (P) Title Vásárold meg most a Ránctalanító De…" at bounding box center [817, 261] width 1075 height 587
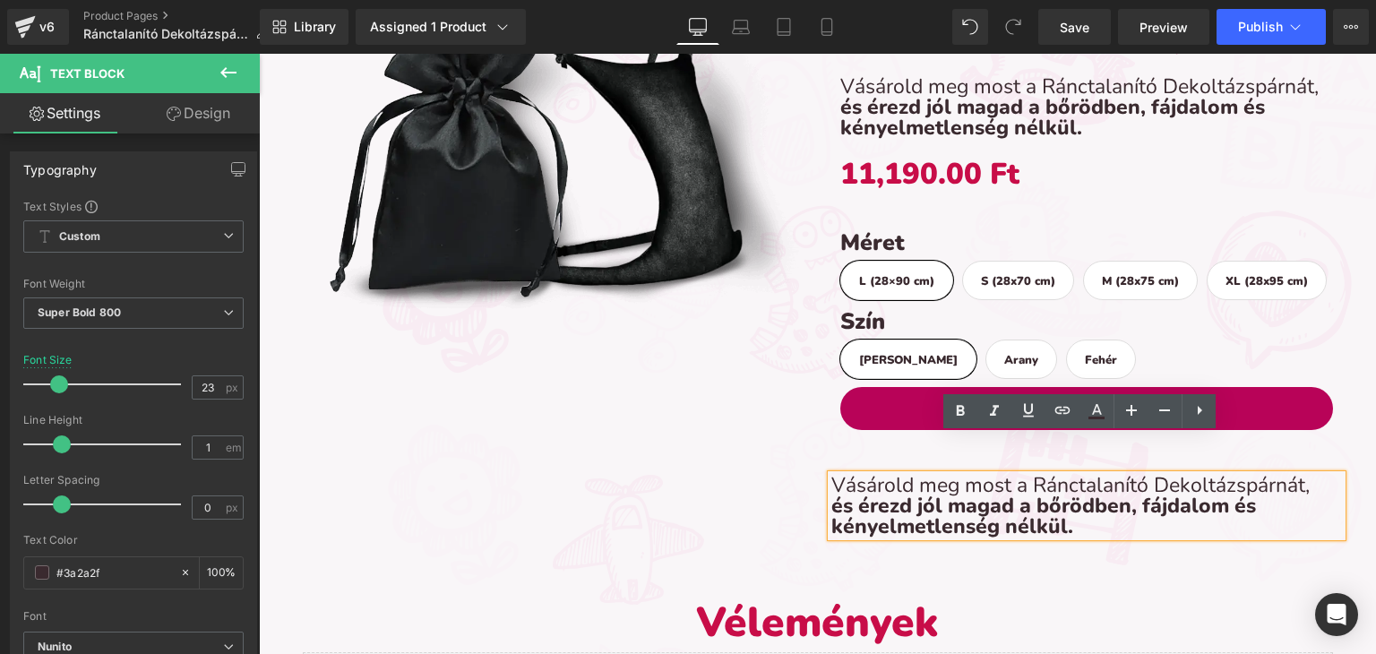
click at [1078, 480] on p "Vásárold meg most a Ránctalanító Dekoltázspárnát, és érezd jól magad a bőrödben…" at bounding box center [1086, 506] width 511 height 62
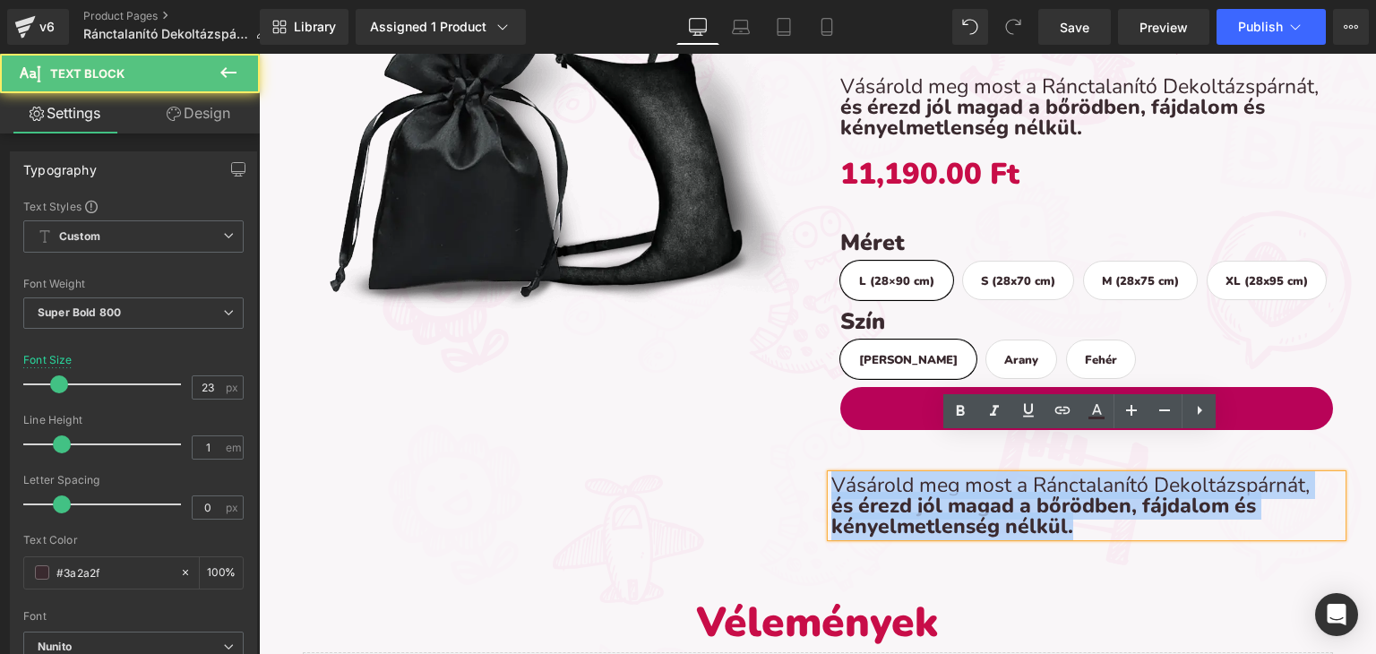
drag, startPoint x: 914, startPoint y: 467, endPoint x: 772, endPoint y: 453, distance: 142.2
click at [772, 453] on div "Image Ránctalanító Dekoltázspárna (P) Title Vásárold meg most a Ránctalanító De…" at bounding box center [817, 261] width 1075 height 587
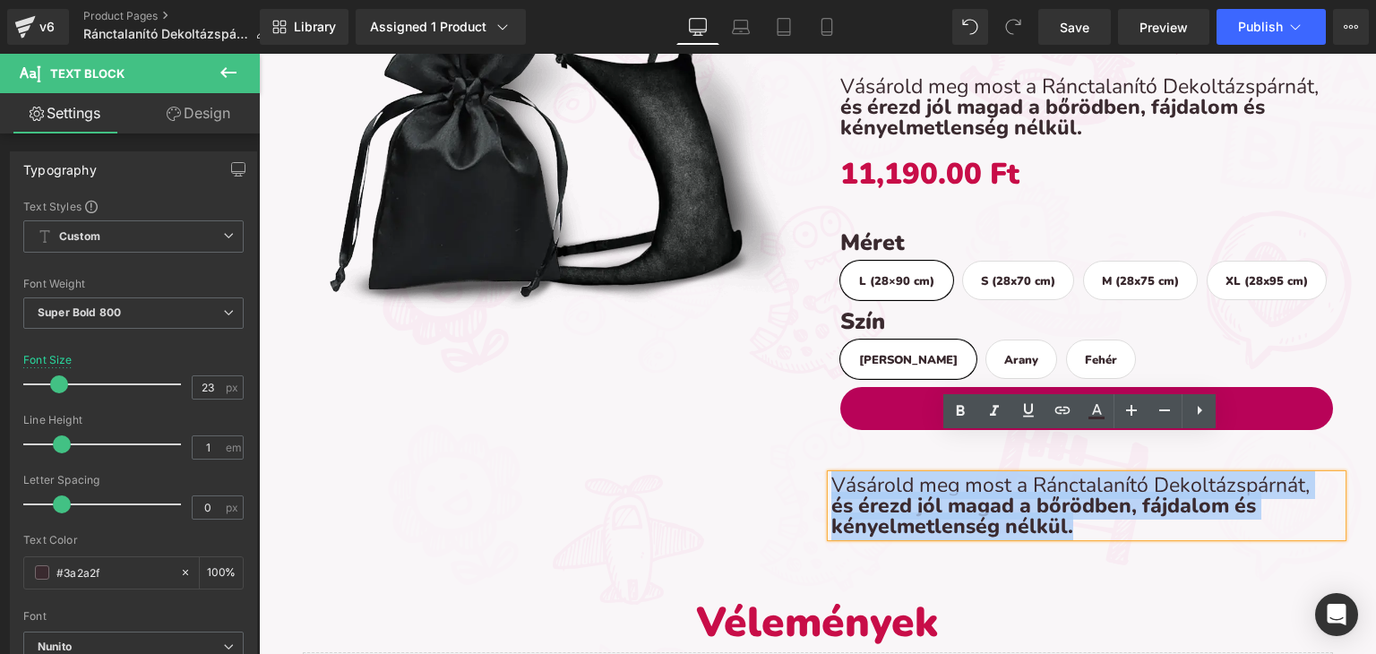
paste div
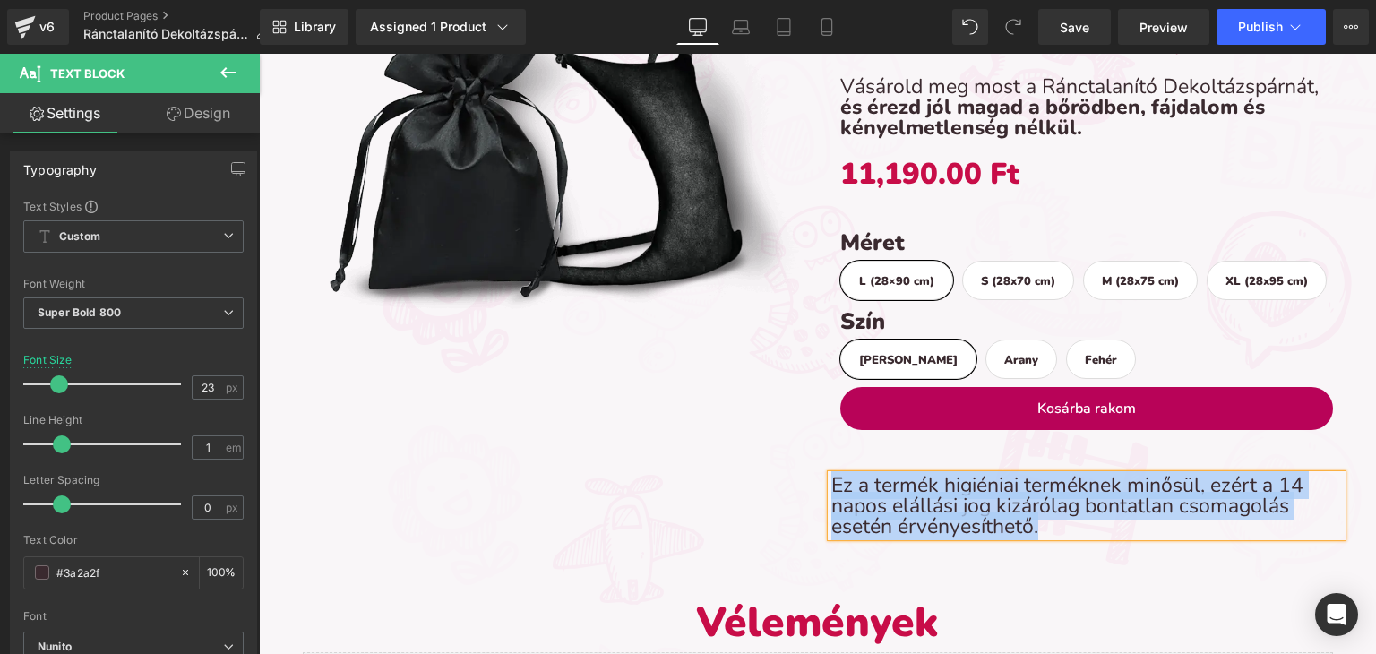
drag, startPoint x: 1039, startPoint y: 488, endPoint x: 826, endPoint y: 442, distance: 218.3
click at [831, 475] on p "Ez a termék higiéniai terméknek minősül, ezért a 14 napos elállási jog kizáróla…" at bounding box center [1086, 506] width 511 height 62
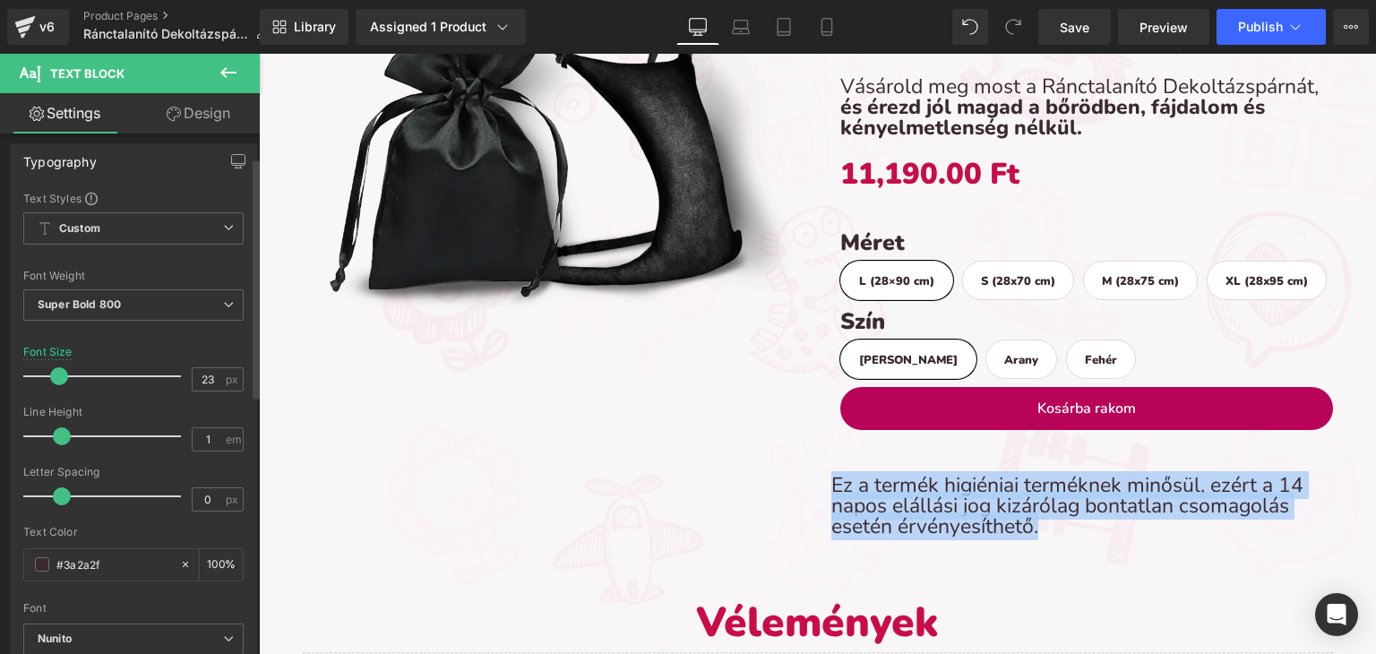
scroll to position [0, 0]
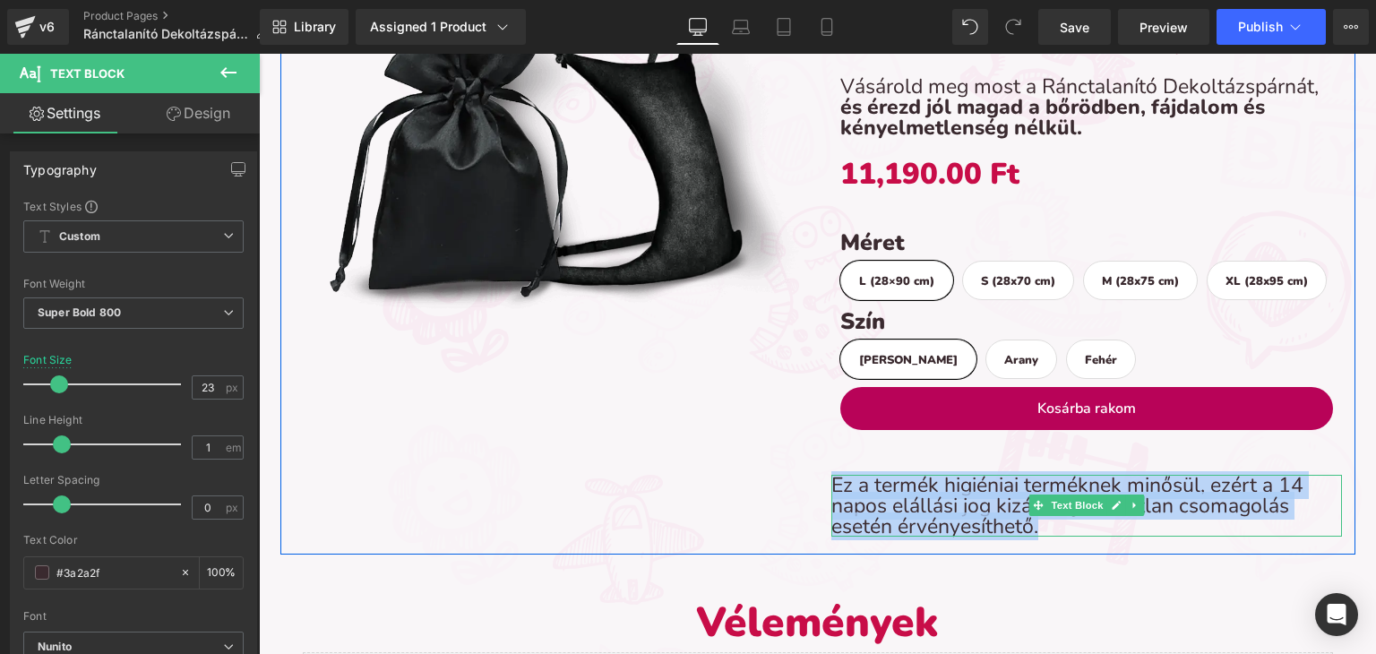
click at [909, 471] on span "Ez a termék higiéniai terméknek minősül, ezért a 14 napos elállási jog kizáróla…" at bounding box center [1067, 505] width 472 height 69
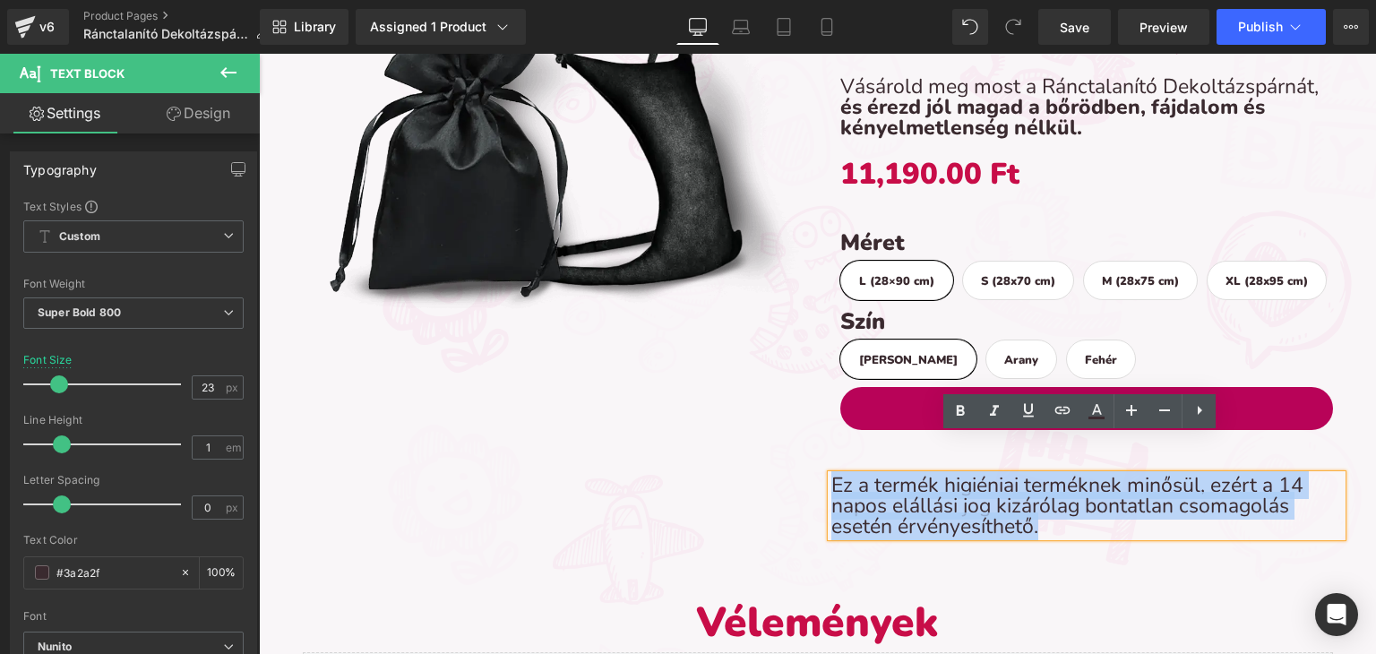
drag, startPoint x: 1046, startPoint y: 488, endPoint x: 805, endPoint y: 446, distance: 244.7
click at [805, 446] on div "Image Ránctalanító Dekoltázspárna (P) Title Vásárold meg most a Ránctalanító De…" at bounding box center [817, 261] width 1075 height 587
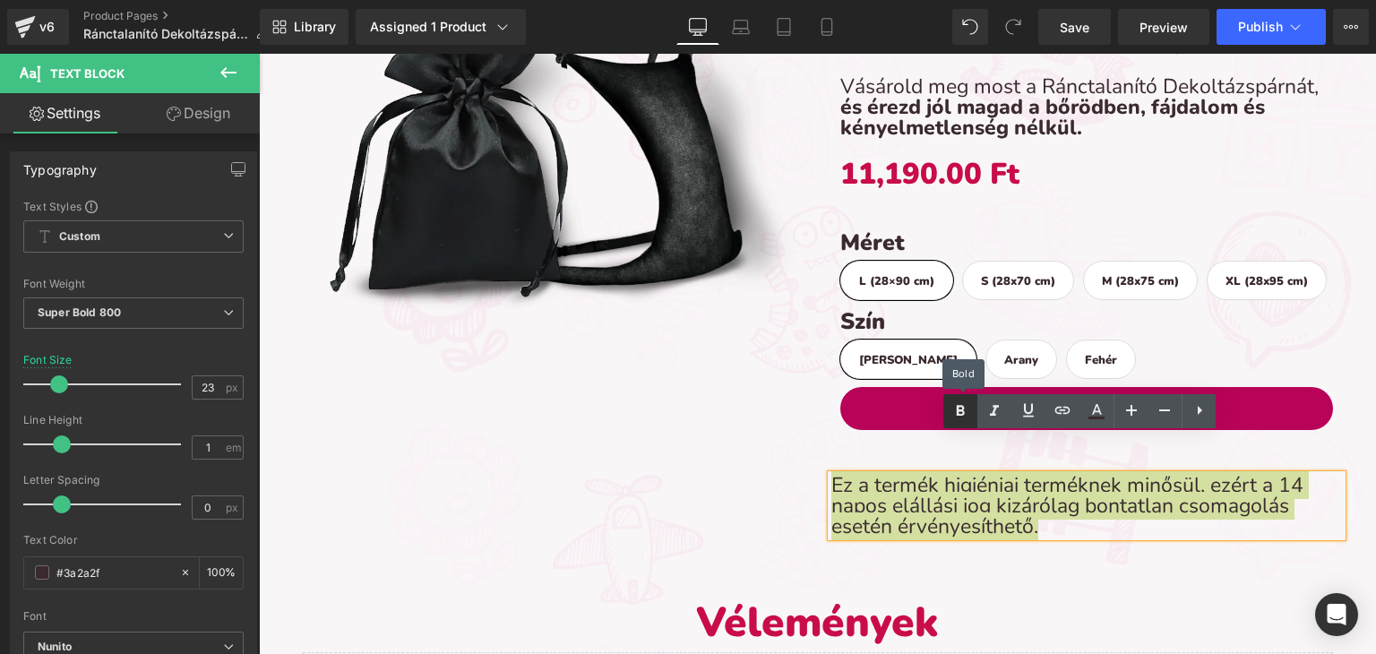
click at [956, 413] on icon at bounding box center [961, 411] width 22 height 22
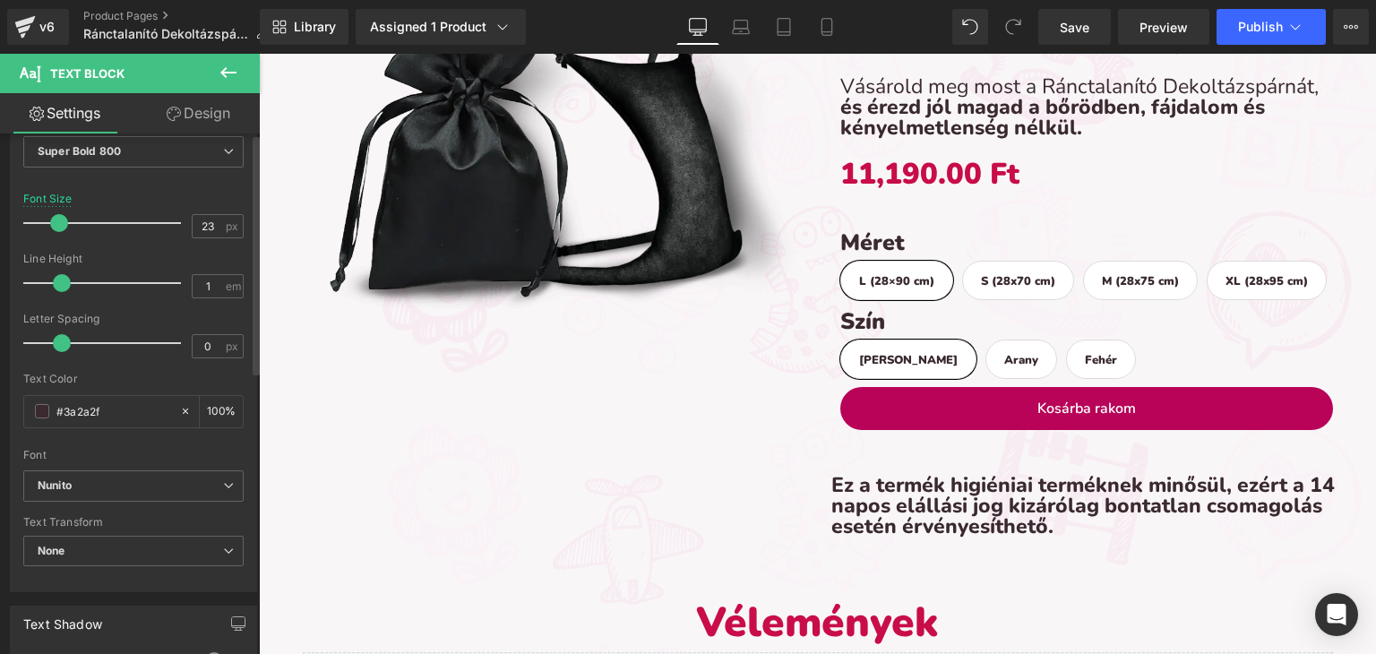
scroll to position [179, 0]
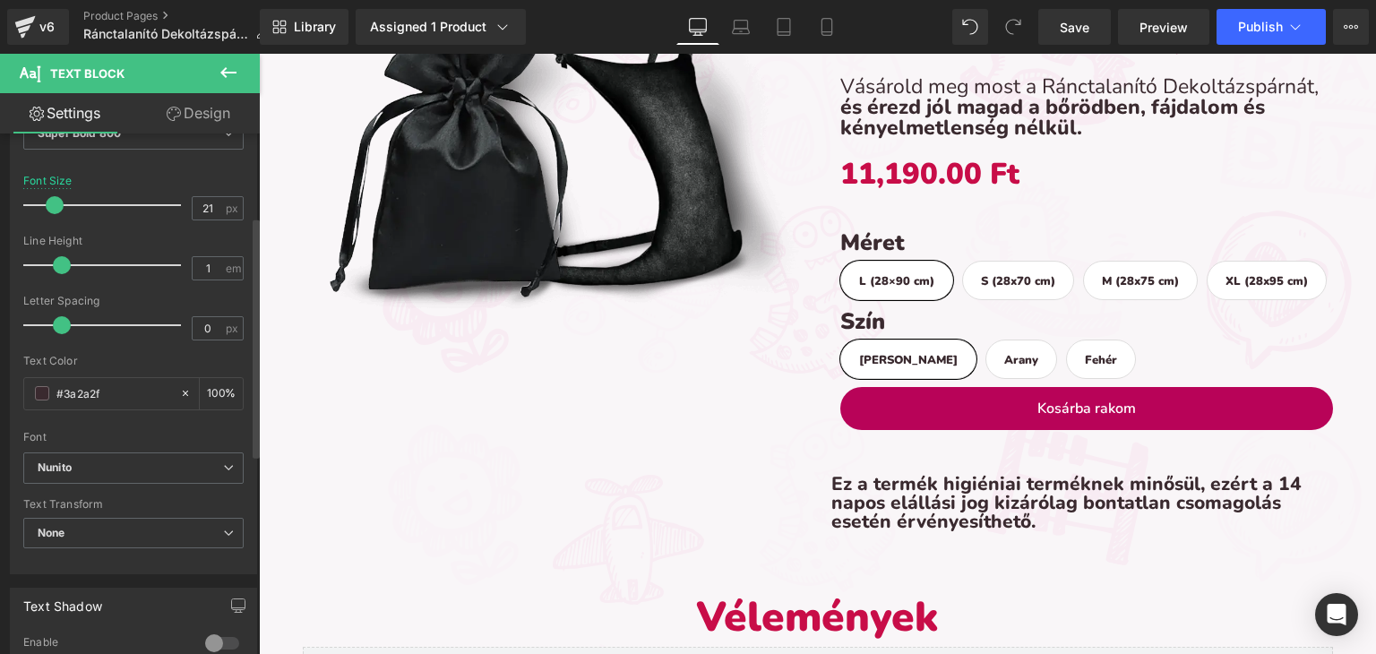
type input "20"
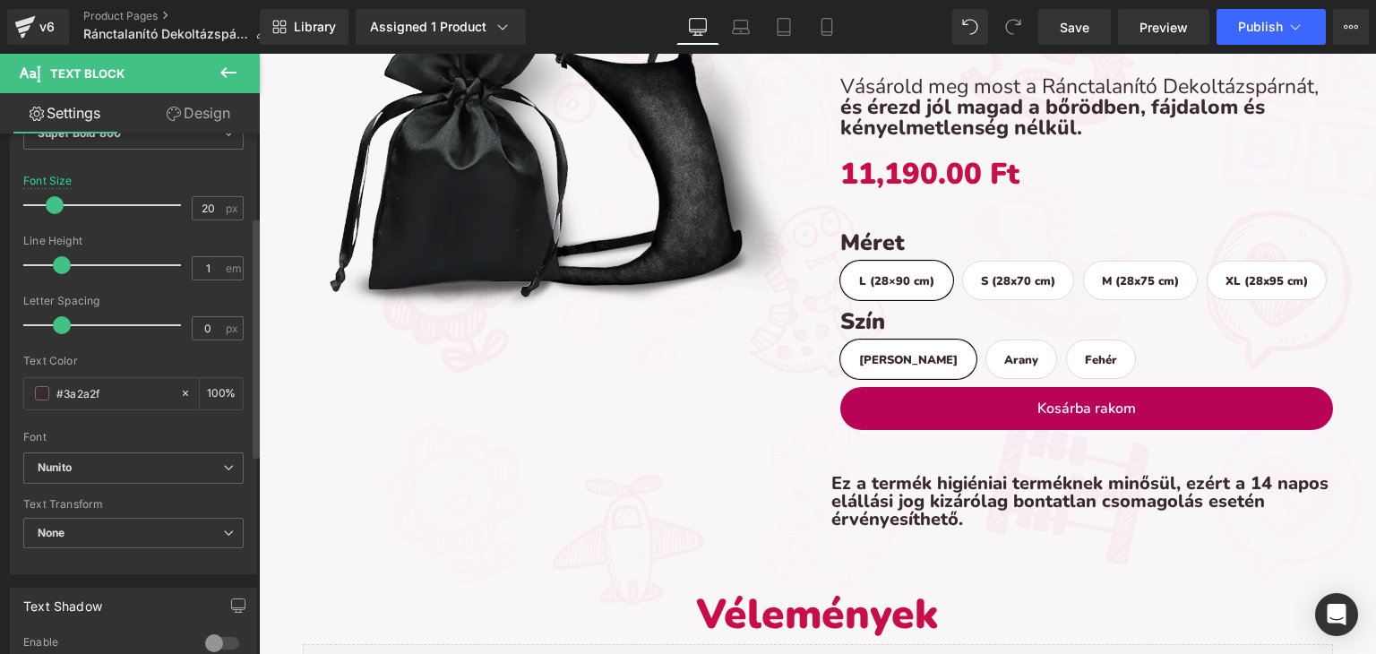
scroll to position [6096, 1104]
click at [53, 203] on span at bounding box center [55, 205] width 18 height 18
click at [1235, 19] on button "Publish" at bounding box center [1271, 27] width 109 height 36
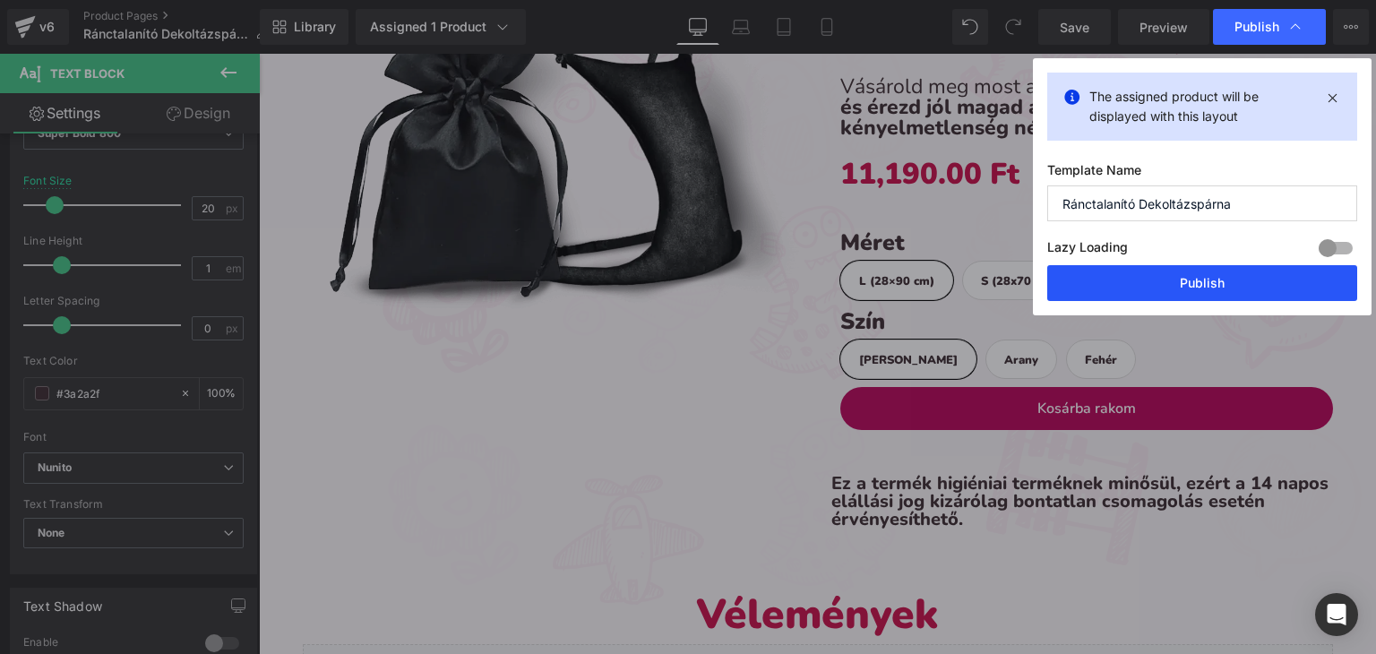
drag, startPoint x: 1198, startPoint y: 274, endPoint x: 605, endPoint y: 69, distance: 627.6
click at [1198, 274] on button "Publish" at bounding box center [1202, 283] width 310 height 36
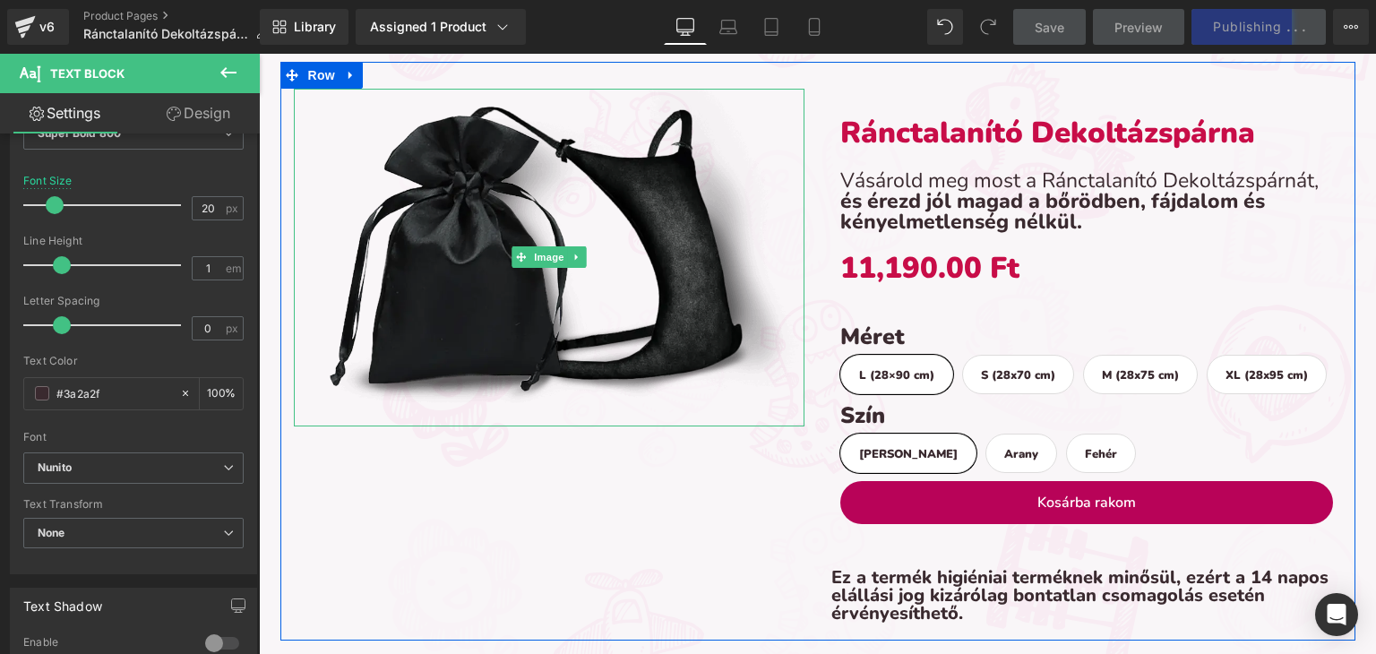
scroll to position [3697, 0]
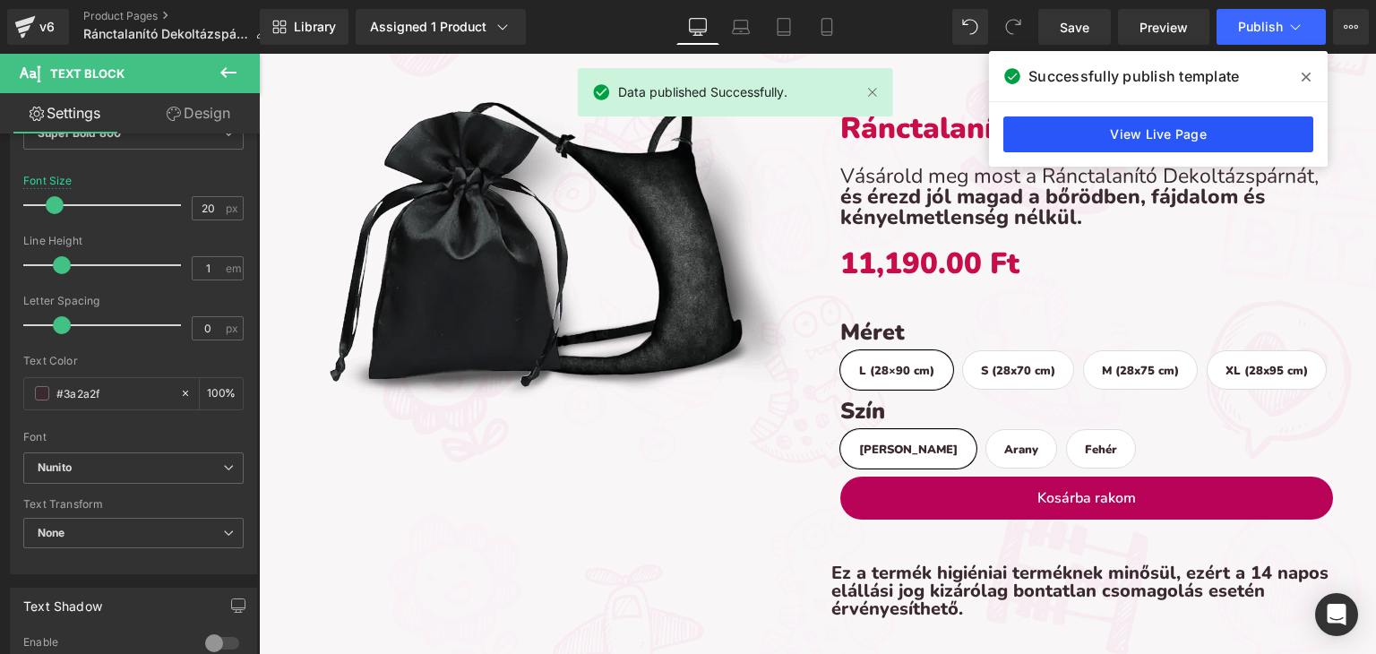
click at [1114, 117] on link "View Live Page" at bounding box center [1158, 134] width 310 height 36
